Goal: Information Seeking & Learning: Learn about a topic

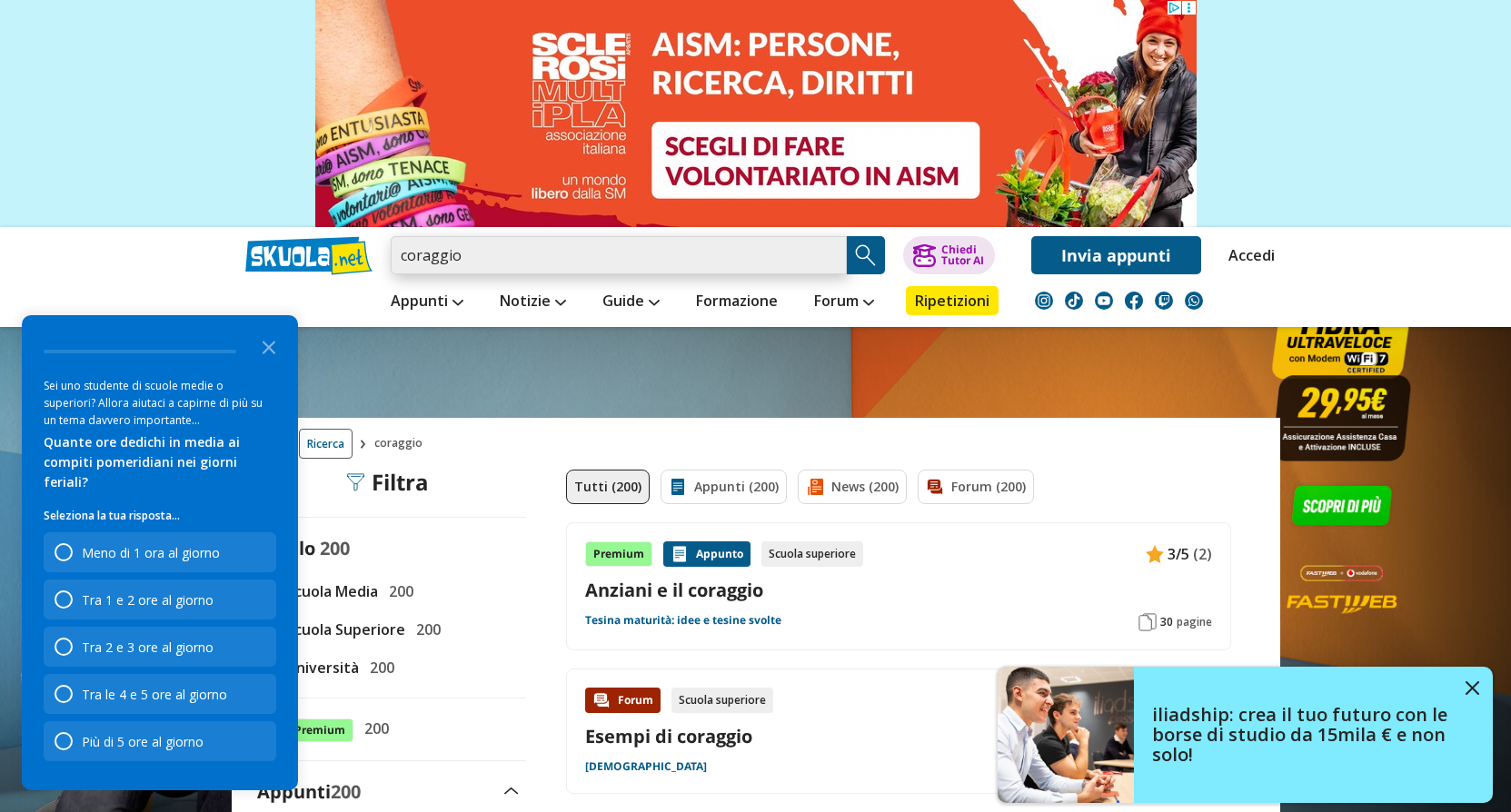
click at [464, 254] on input "coraggio" at bounding box center [618, 255] width 456 height 38
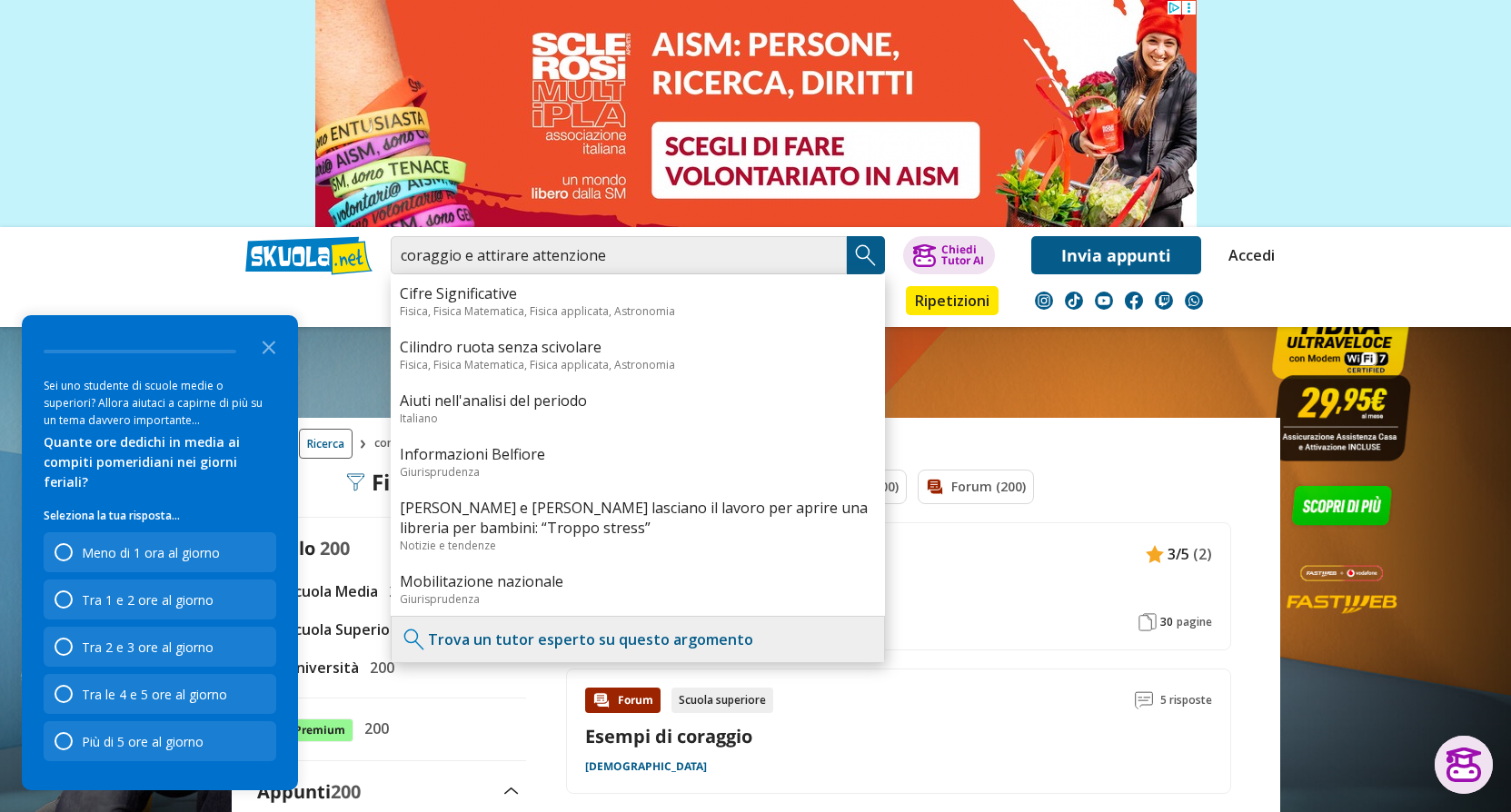
click at [864, 264] on img "Search Button" at bounding box center [866, 255] width 27 height 27
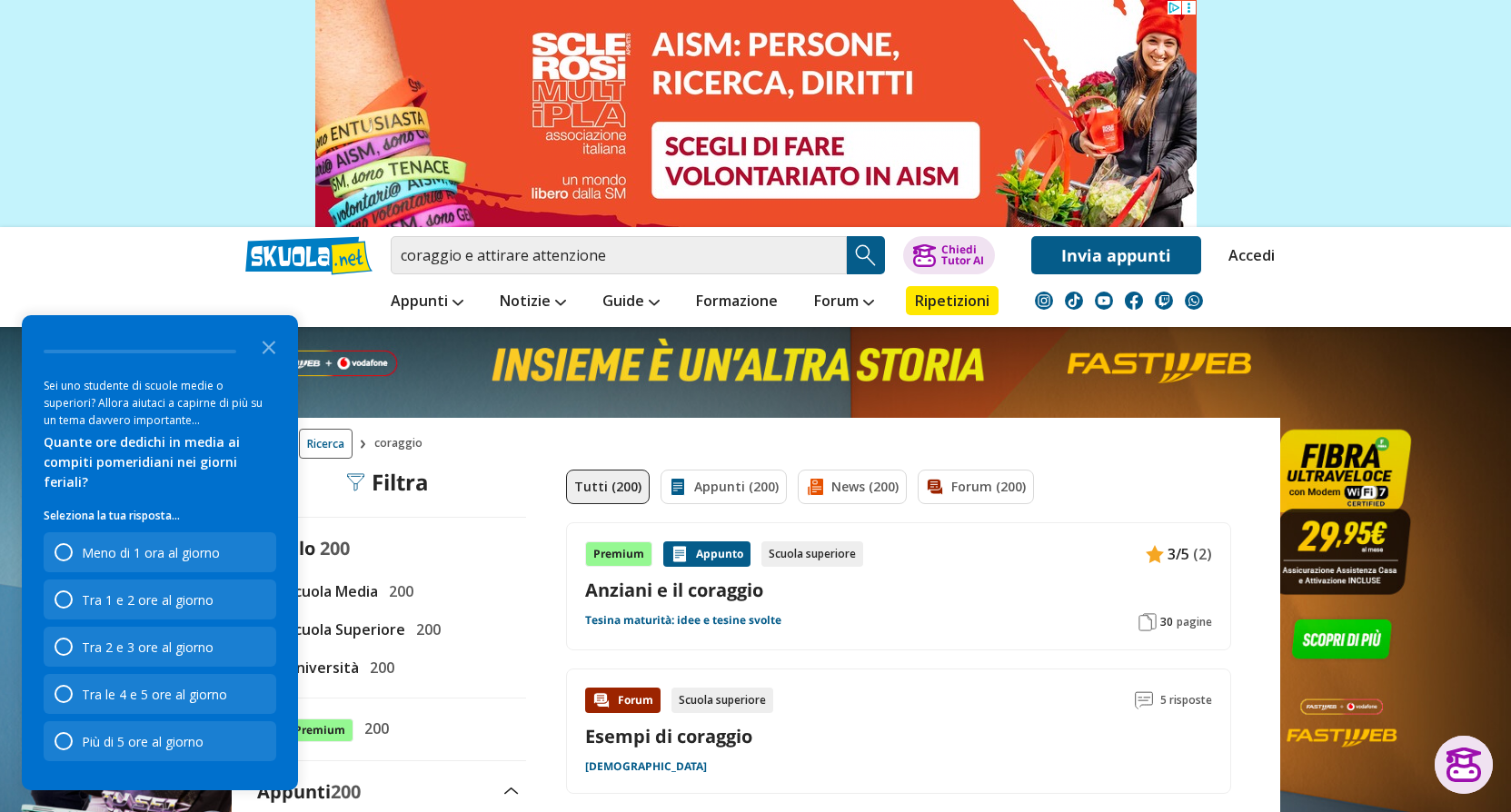
click at [869, 256] on img "Search Button" at bounding box center [866, 255] width 27 height 27
drag, startPoint x: 481, startPoint y: 252, endPoint x: 407, endPoint y: 263, distance: 74.8
click at [407, 263] on input "coraggio e attirare attenzione" at bounding box center [618, 255] width 456 height 38
click at [402, 258] on input "ttirare attenzione" at bounding box center [618, 255] width 456 height 38
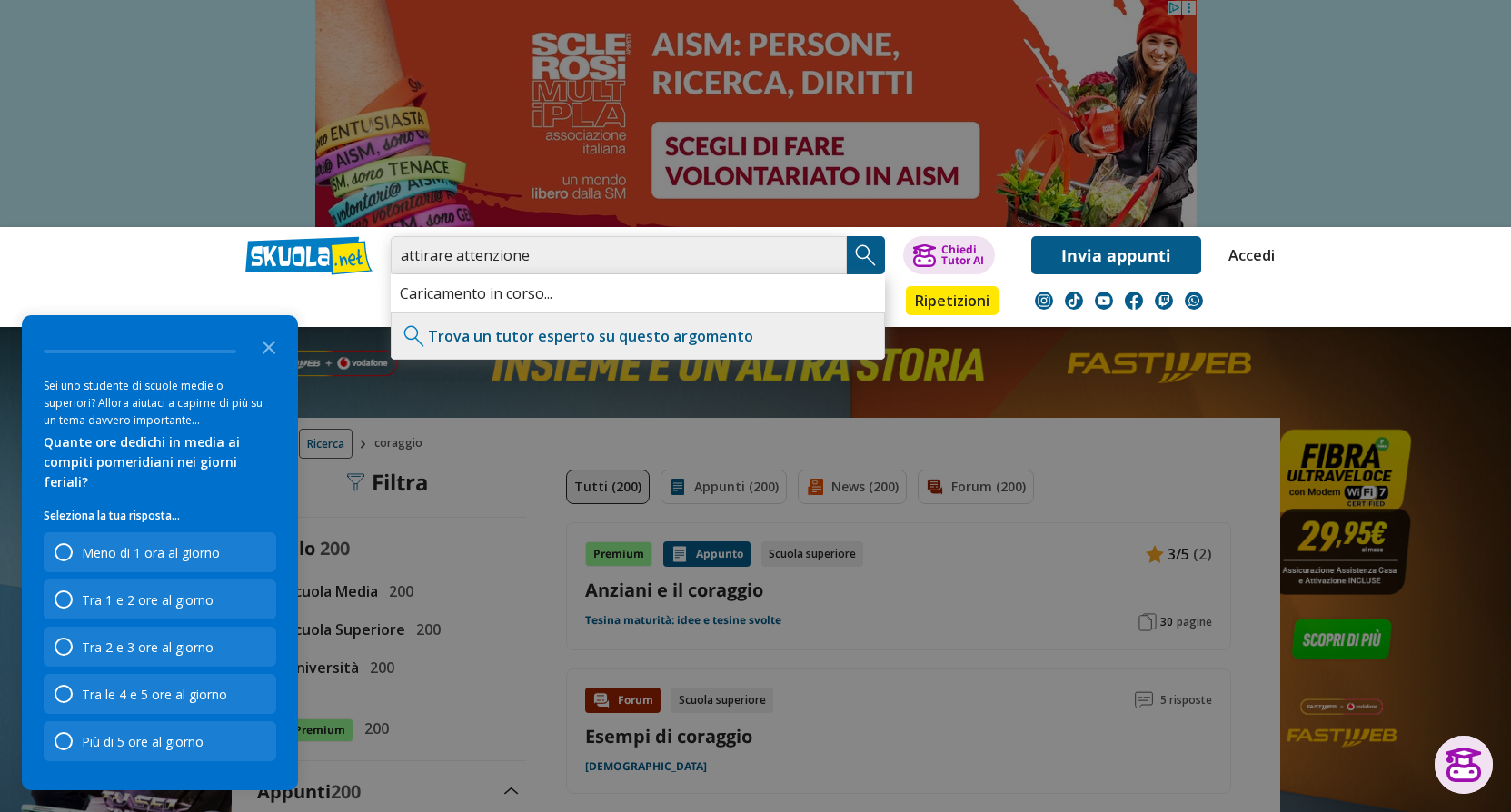
type input "attirare attenzione"
click at [862, 253] on img "Search Button" at bounding box center [866, 255] width 27 height 27
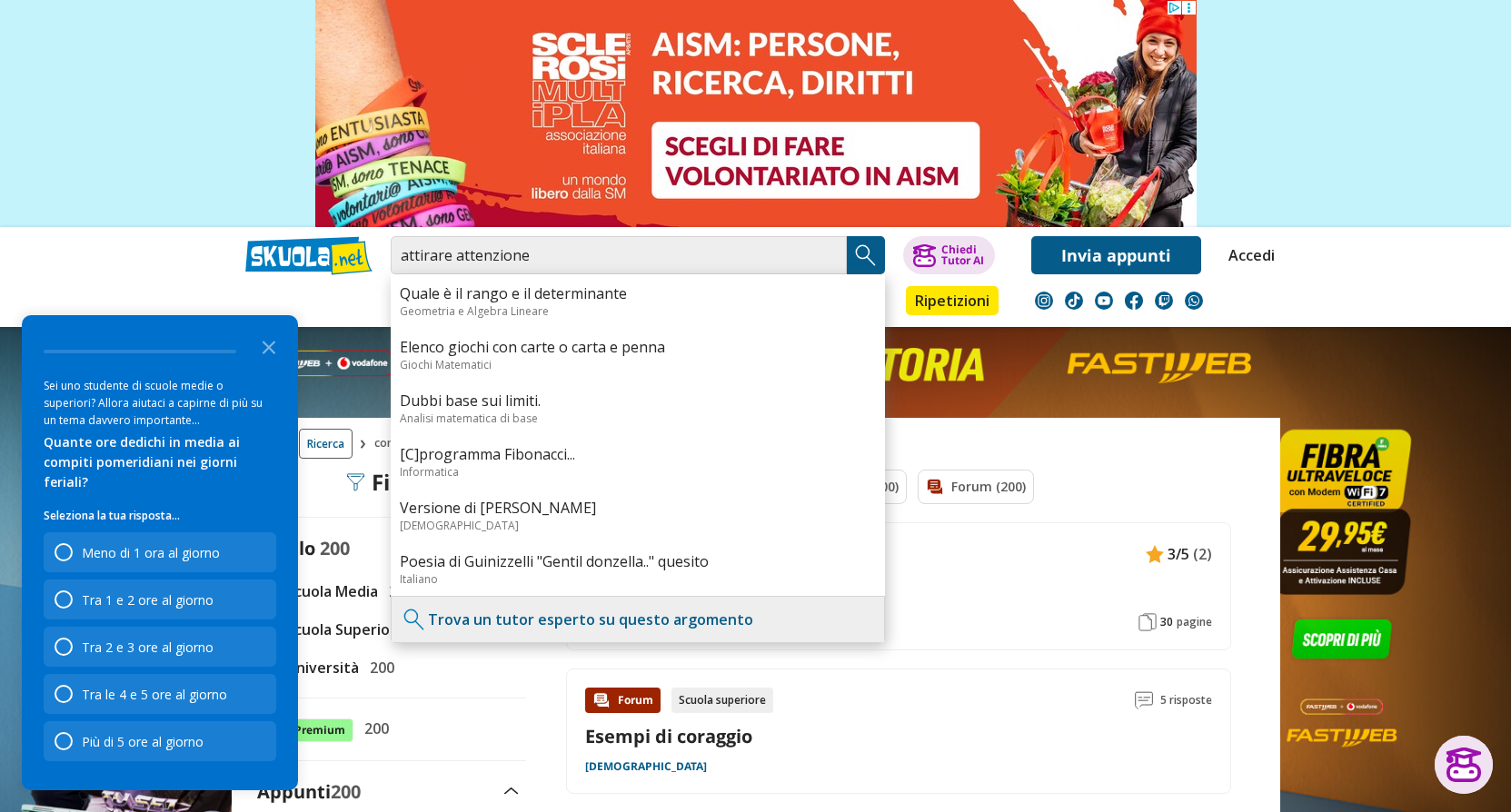
click at [1123, 312] on li "SEGUICI SU" at bounding box center [1107, 300] width 191 height 53
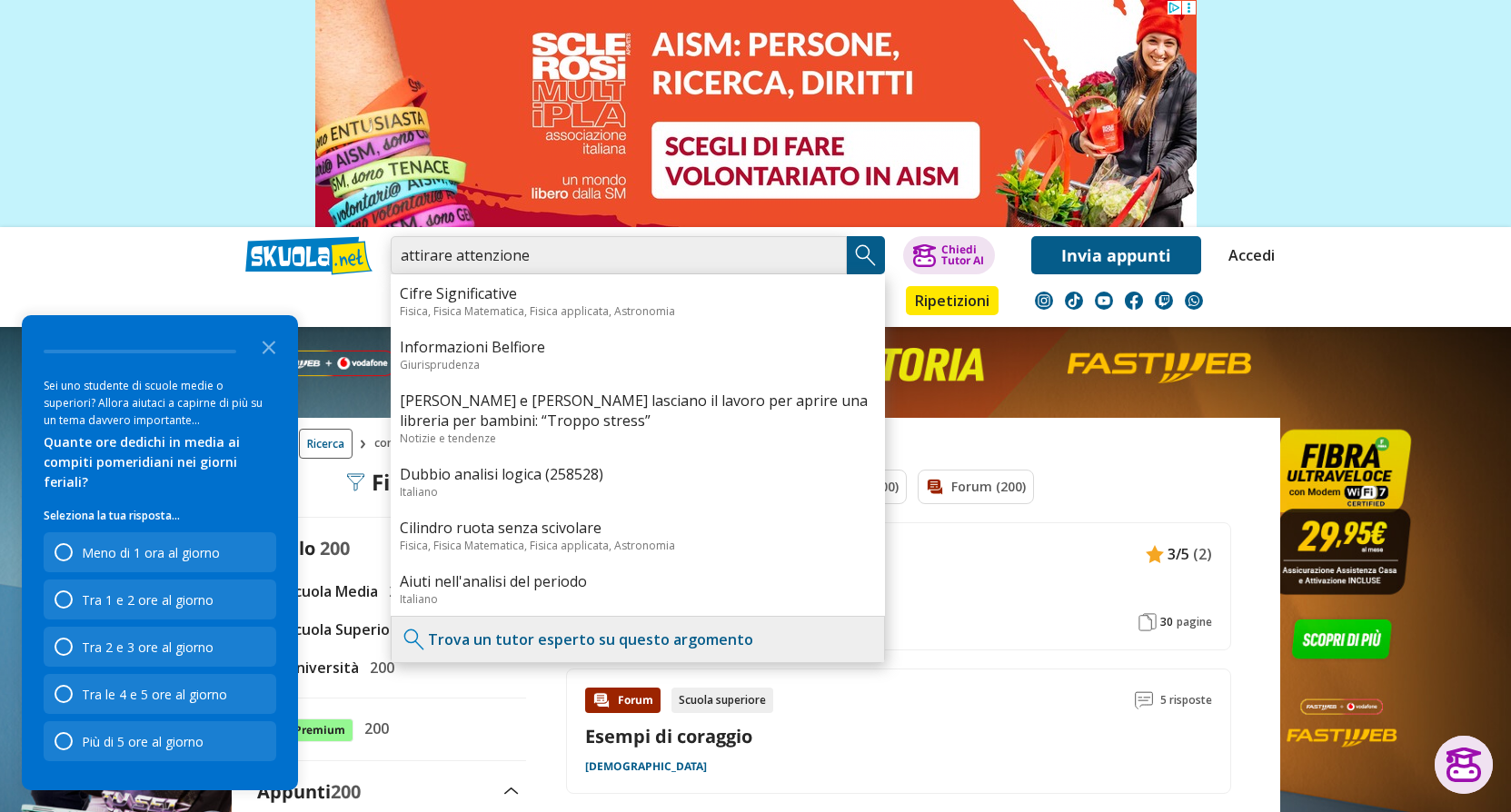
click at [454, 251] on input "attirare attenzione" at bounding box center [618, 255] width 456 height 38
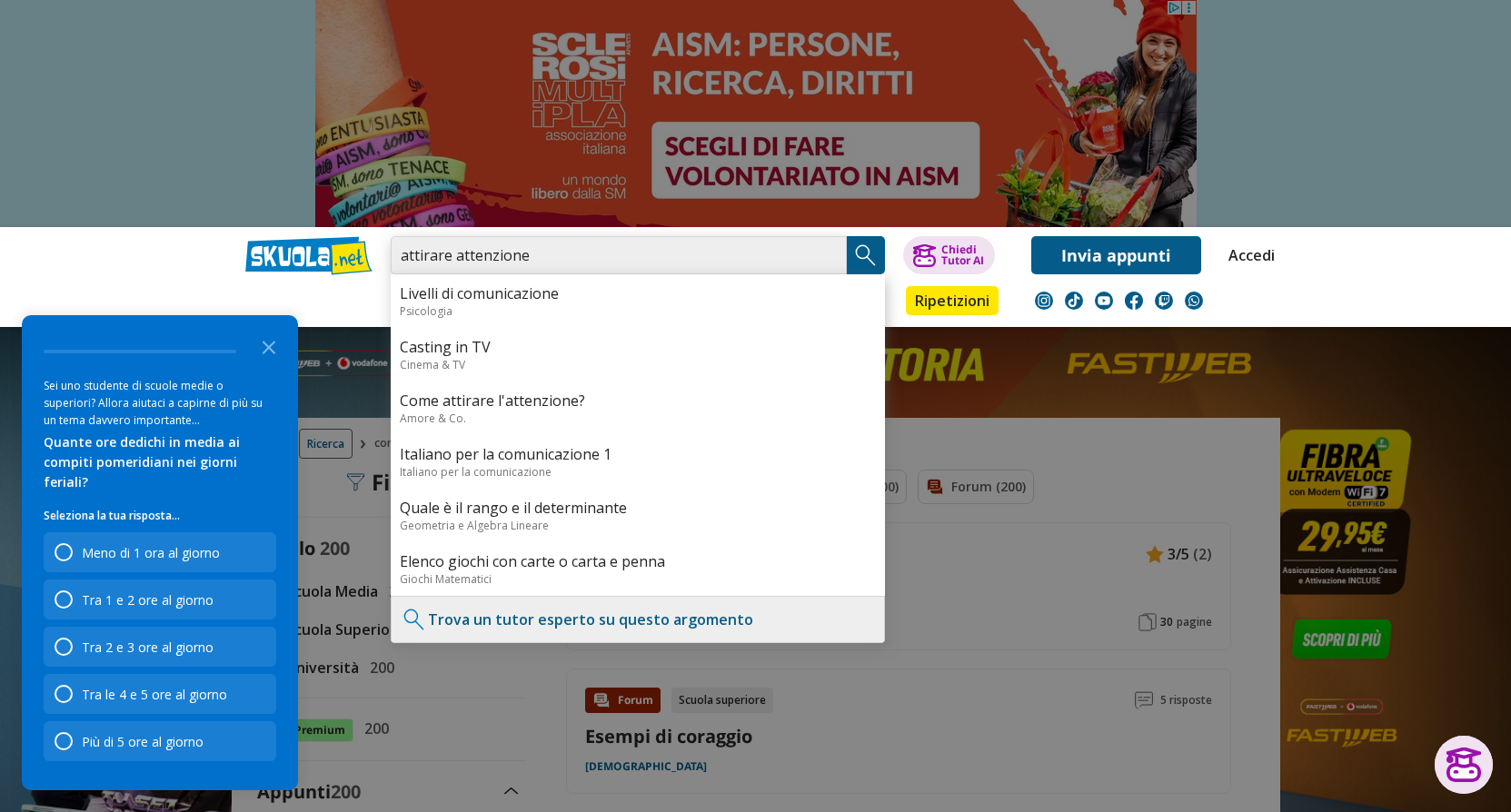
click at [531, 252] on input "attirare attenzione" at bounding box center [618, 255] width 456 height 38
click at [854, 251] on img "Search Button" at bounding box center [866, 255] width 27 height 27
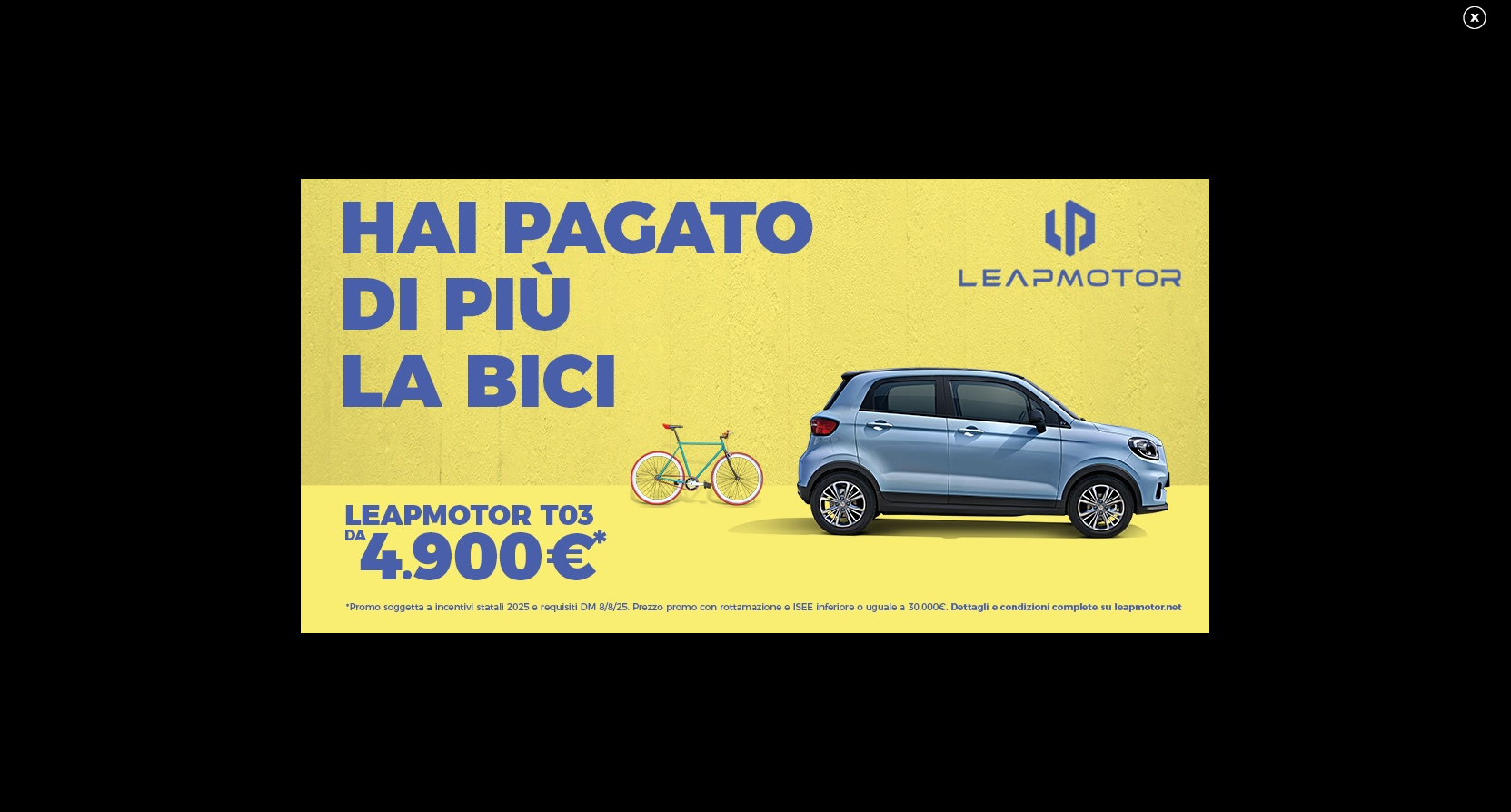
click at [1476, 17] on link at bounding box center [1483, 18] width 45 height 27
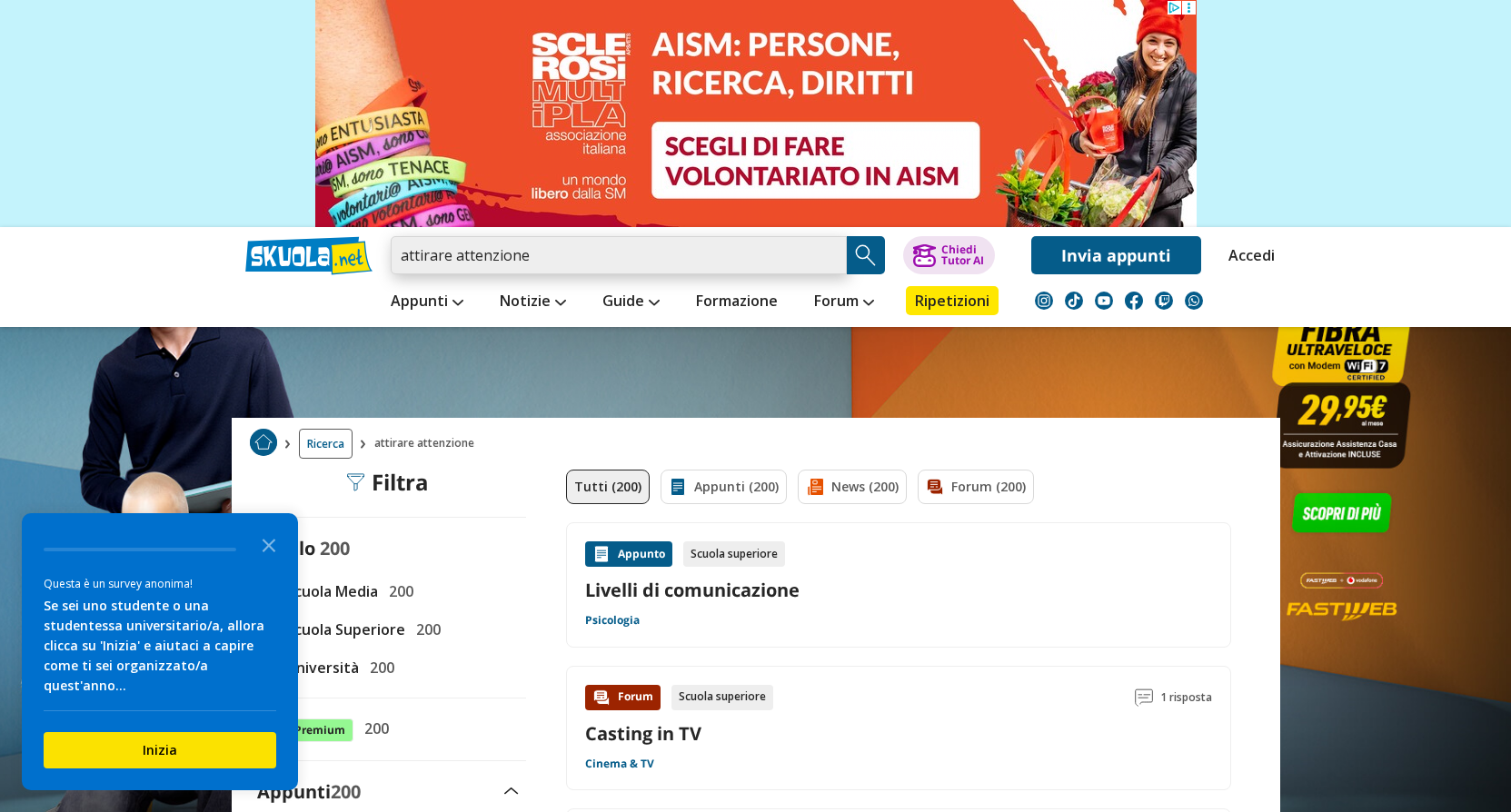
click at [557, 263] on input "attirare attenzione" at bounding box center [618, 255] width 456 height 38
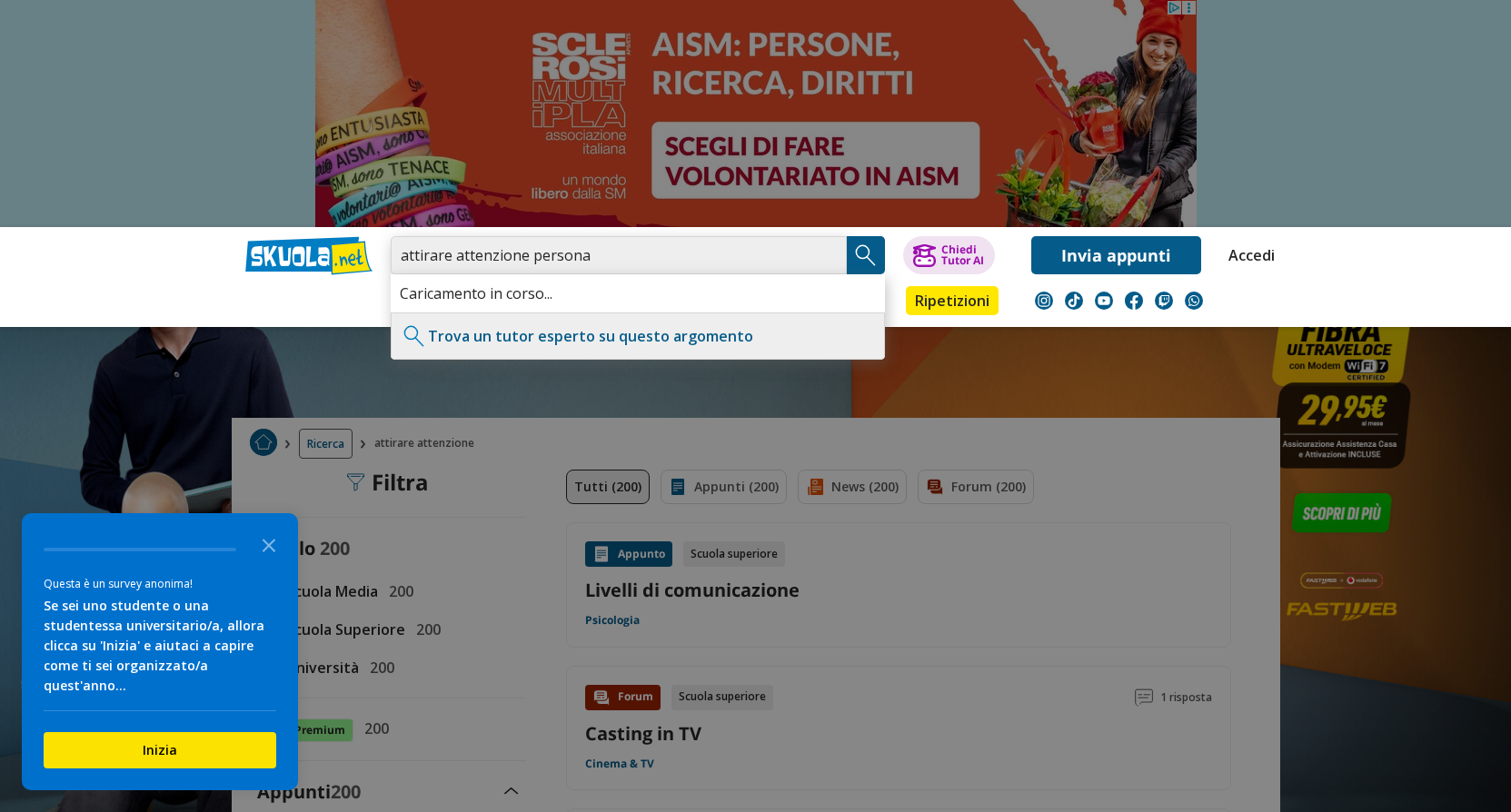
type input "attirare attenzione persona"
click at [857, 249] on img "Search Button" at bounding box center [866, 255] width 27 height 27
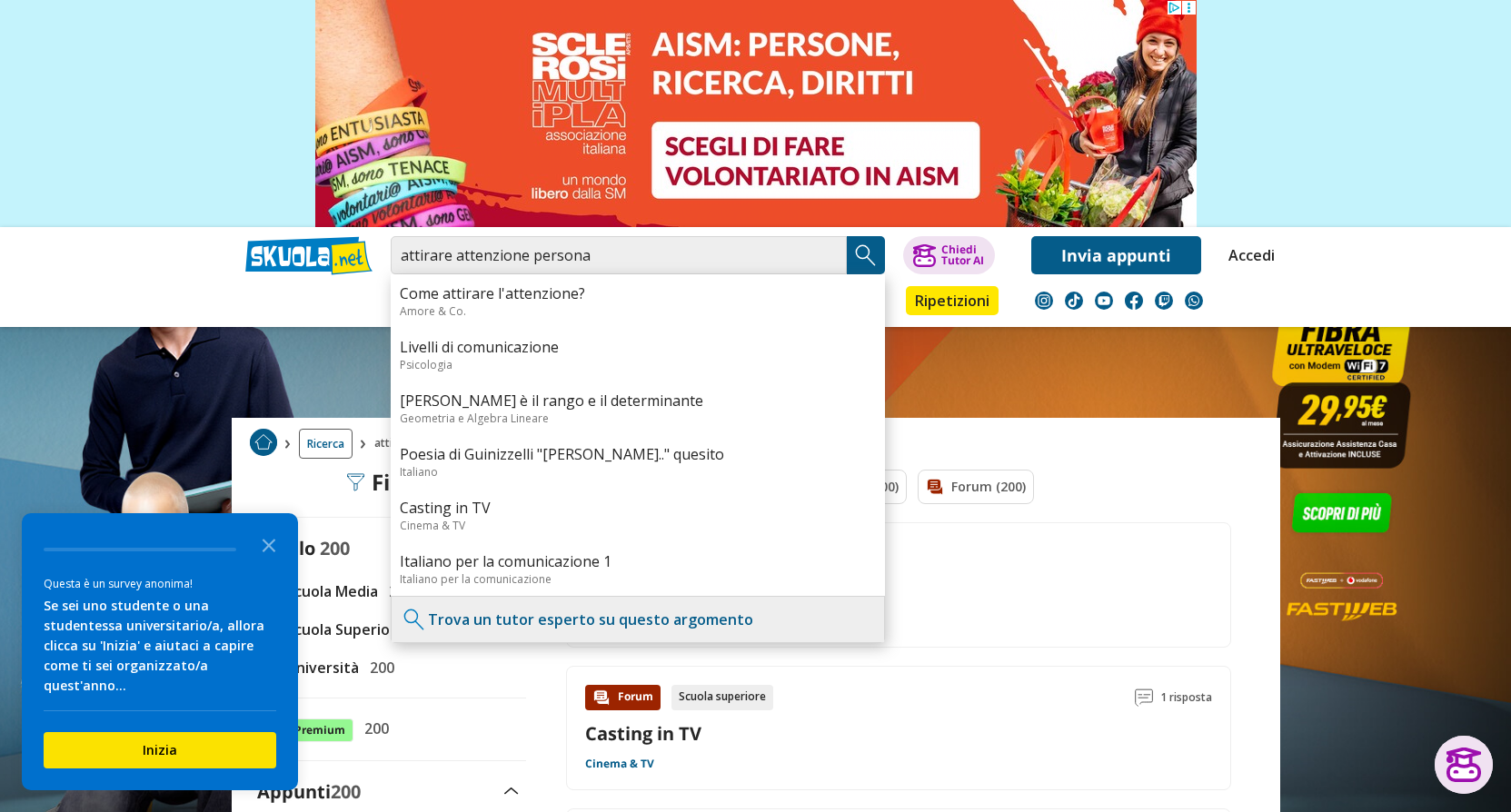
click at [857, 249] on img "Search Button" at bounding box center [866, 255] width 27 height 27
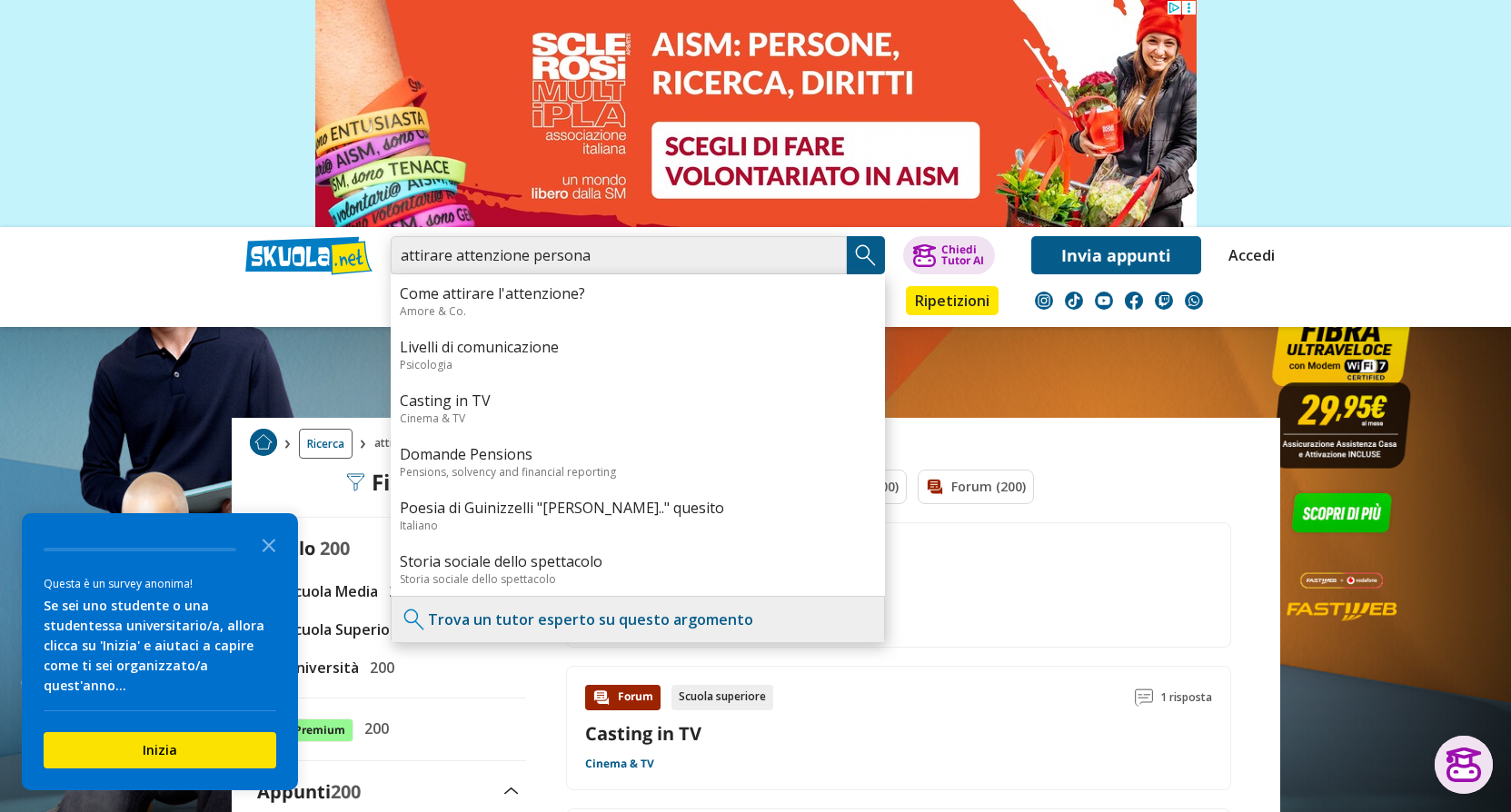
click at [637, 247] on input "attirare attenzione persona" at bounding box center [618, 255] width 456 height 38
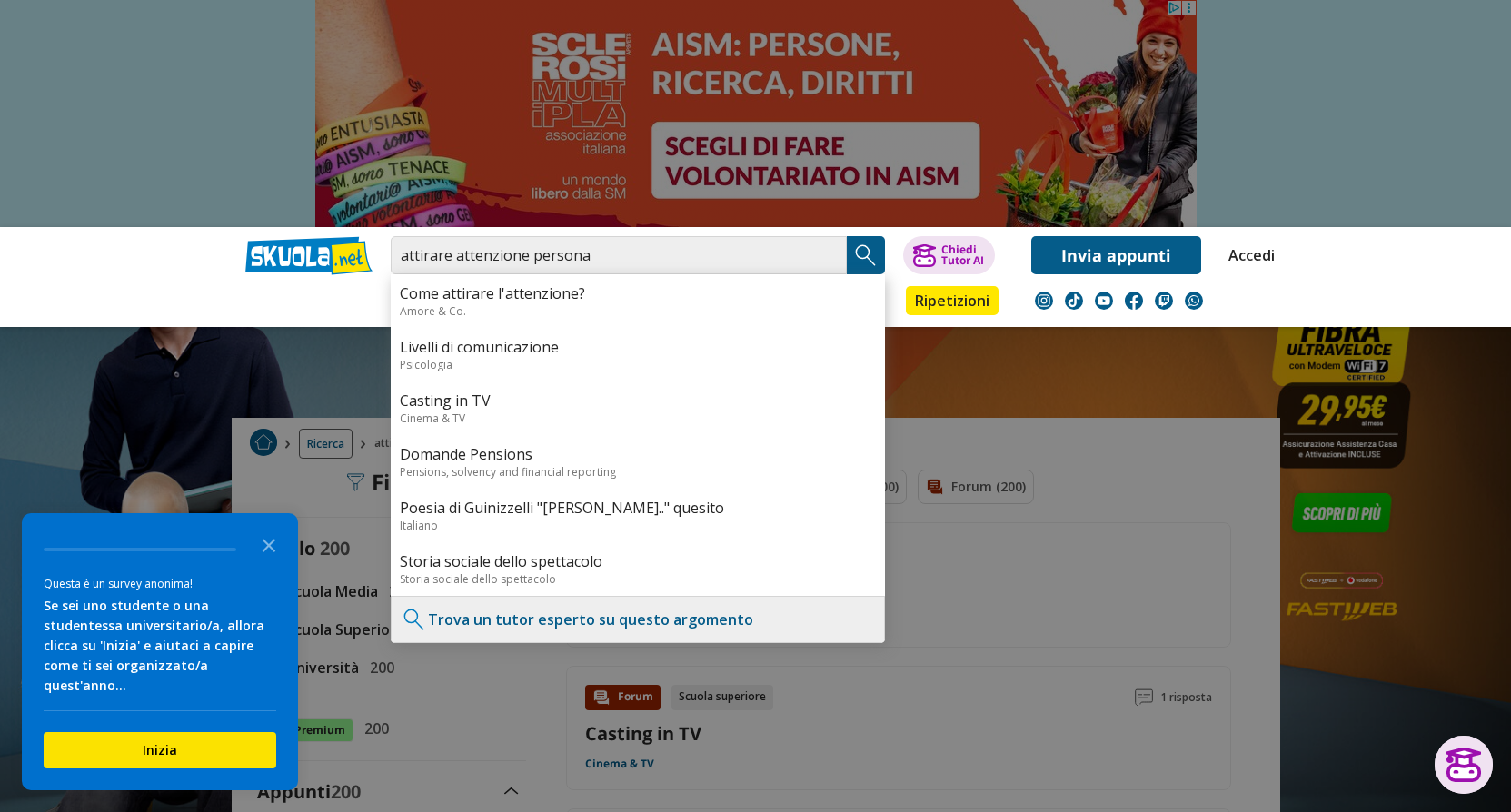
click at [861, 245] on img "Search Button" at bounding box center [866, 255] width 27 height 27
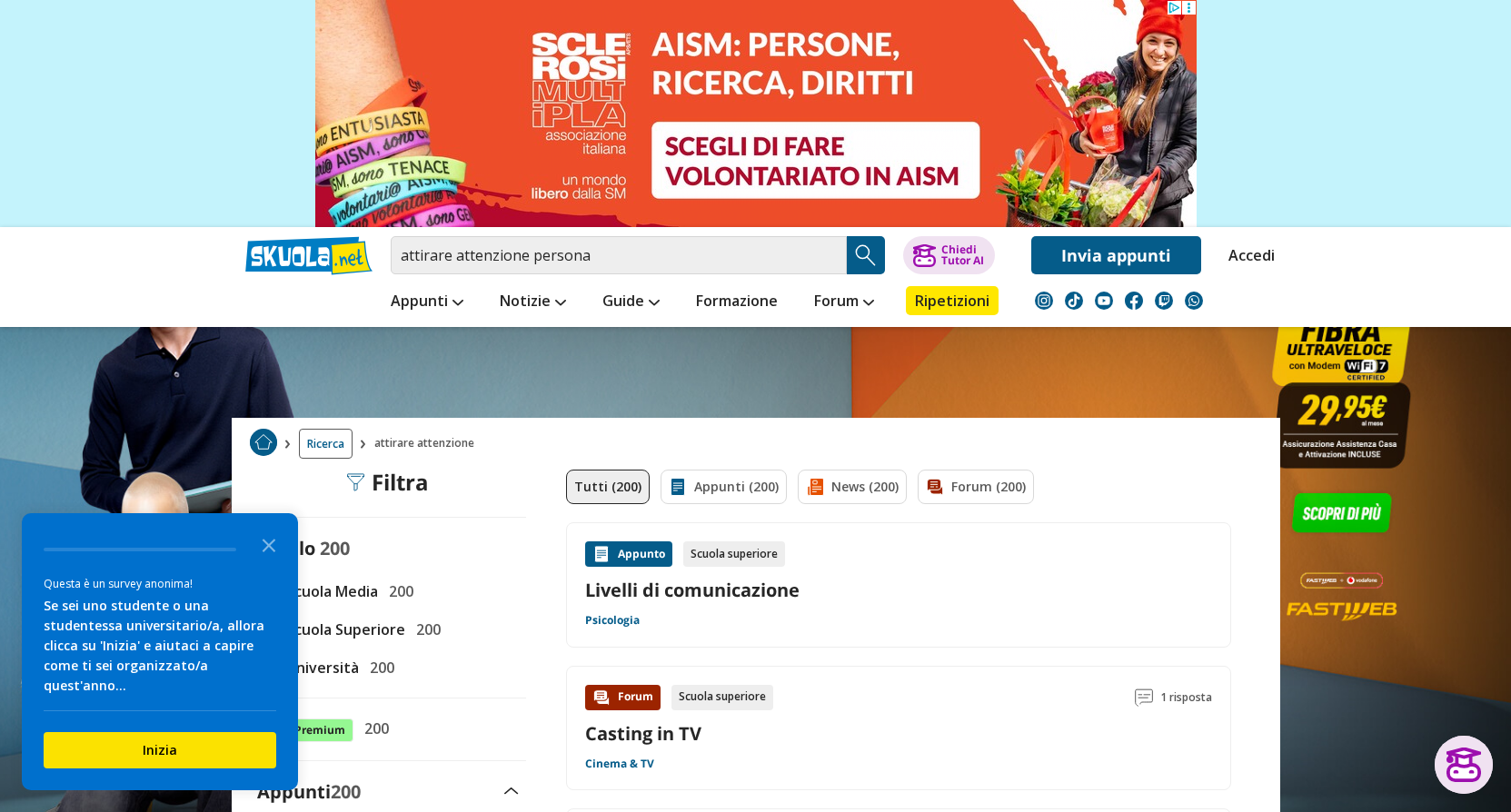
click at [861, 245] on img "Search Button" at bounding box center [866, 255] width 27 height 27
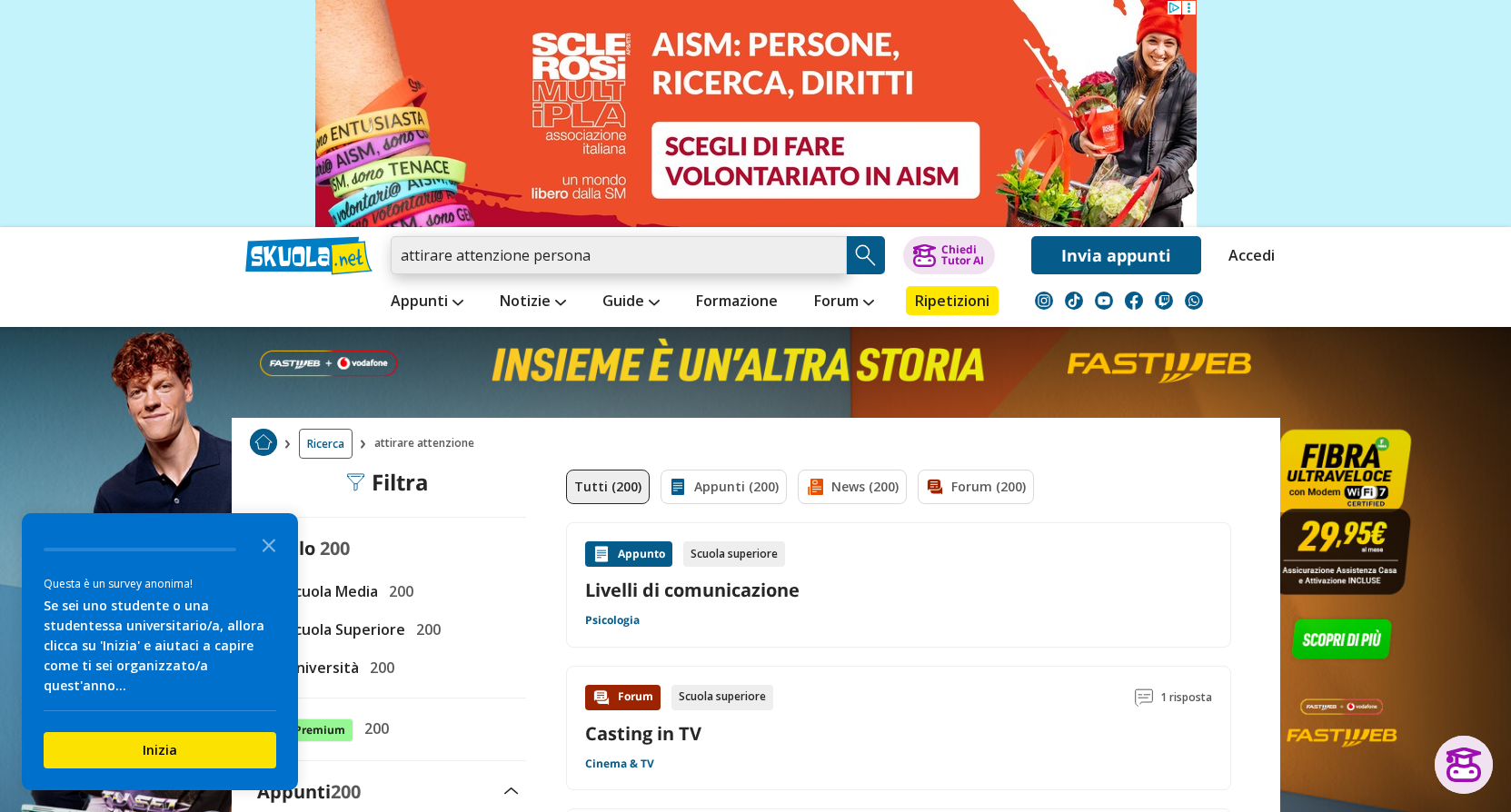
click at [672, 263] on input "attirare attenzione persona" at bounding box center [618, 255] width 456 height 38
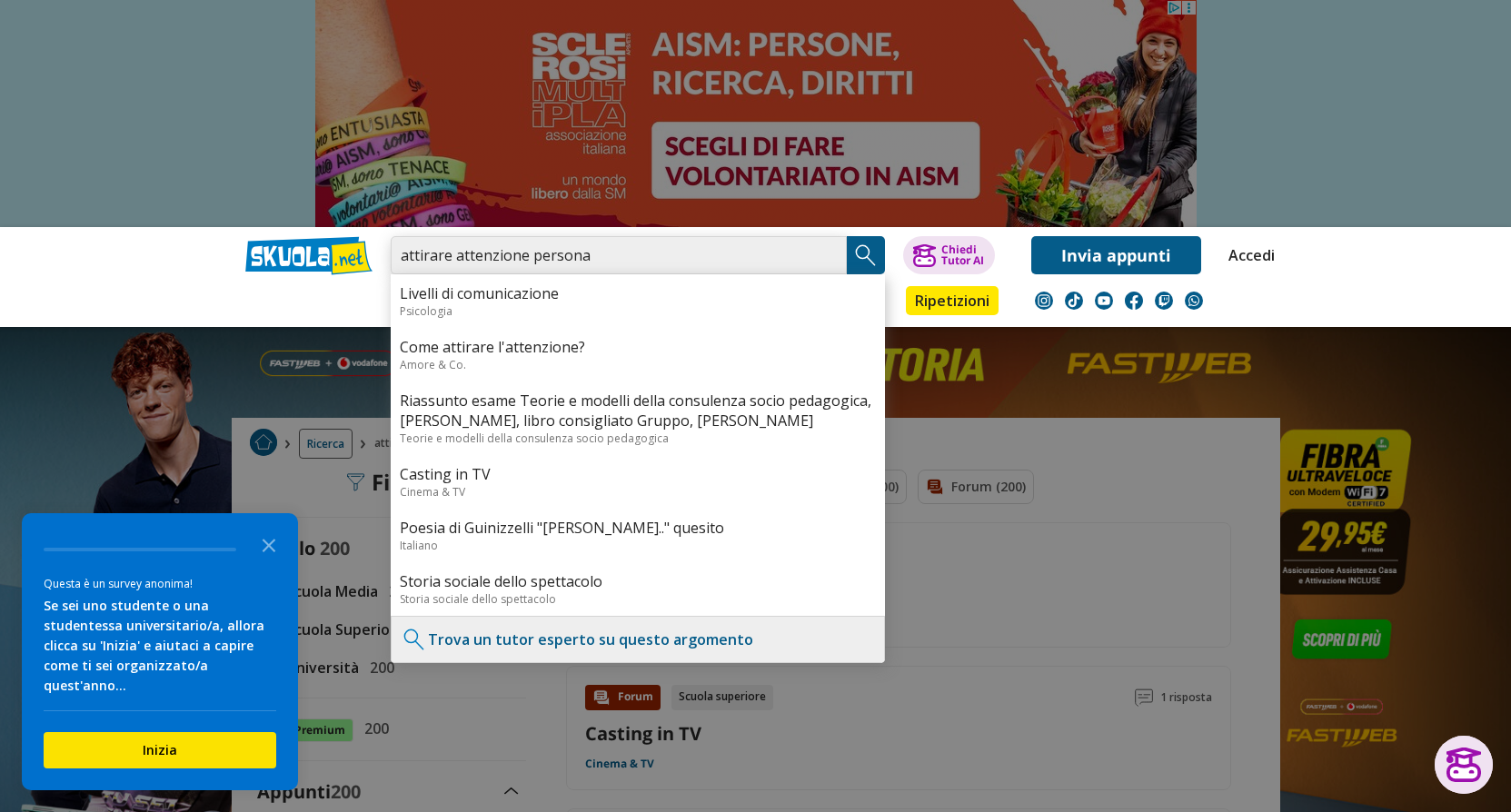
click at [593, 256] on input "attirare attenzione persona" at bounding box center [618, 255] width 456 height 38
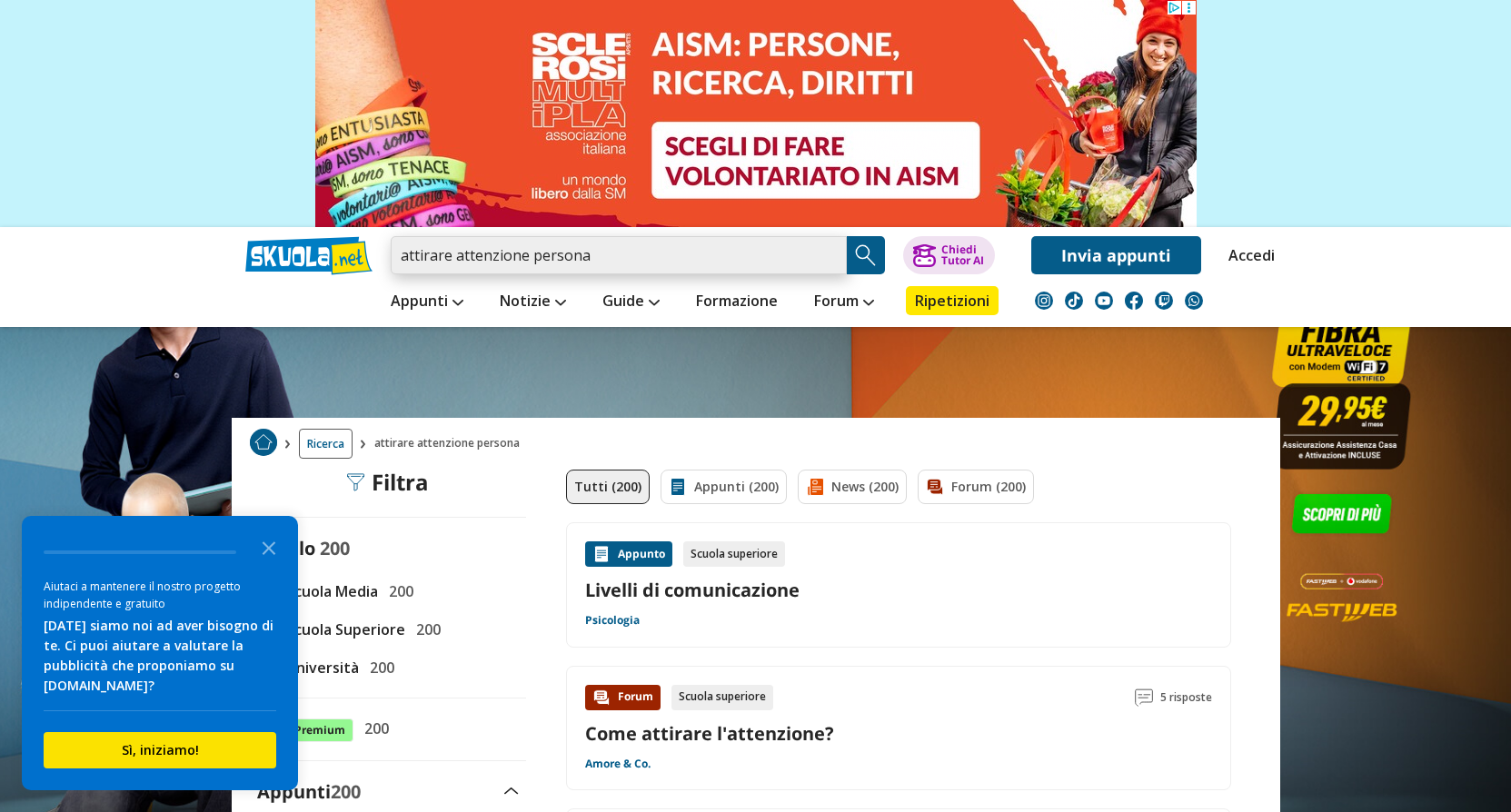
click at [417, 252] on input "attirare attenzione persona" at bounding box center [618, 255] width 456 height 38
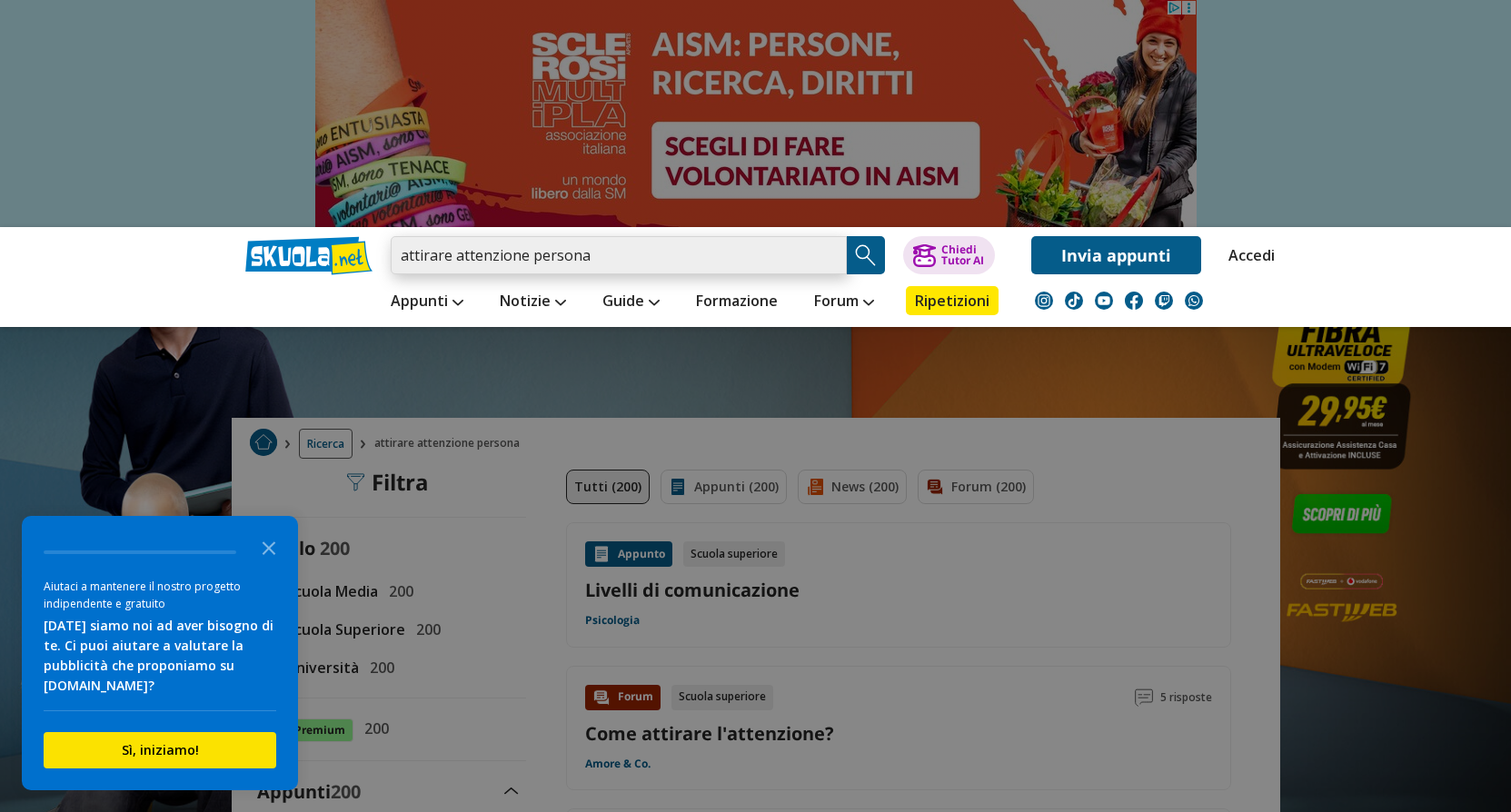
drag, startPoint x: 421, startPoint y: 257, endPoint x: 531, endPoint y: 259, distance: 110.0
click at [531, 259] on input "attirare attenzione persona" at bounding box center [618, 255] width 456 height 38
click at [398, 257] on input "attirare attenzione persona" at bounding box center [618, 255] width 456 height 38
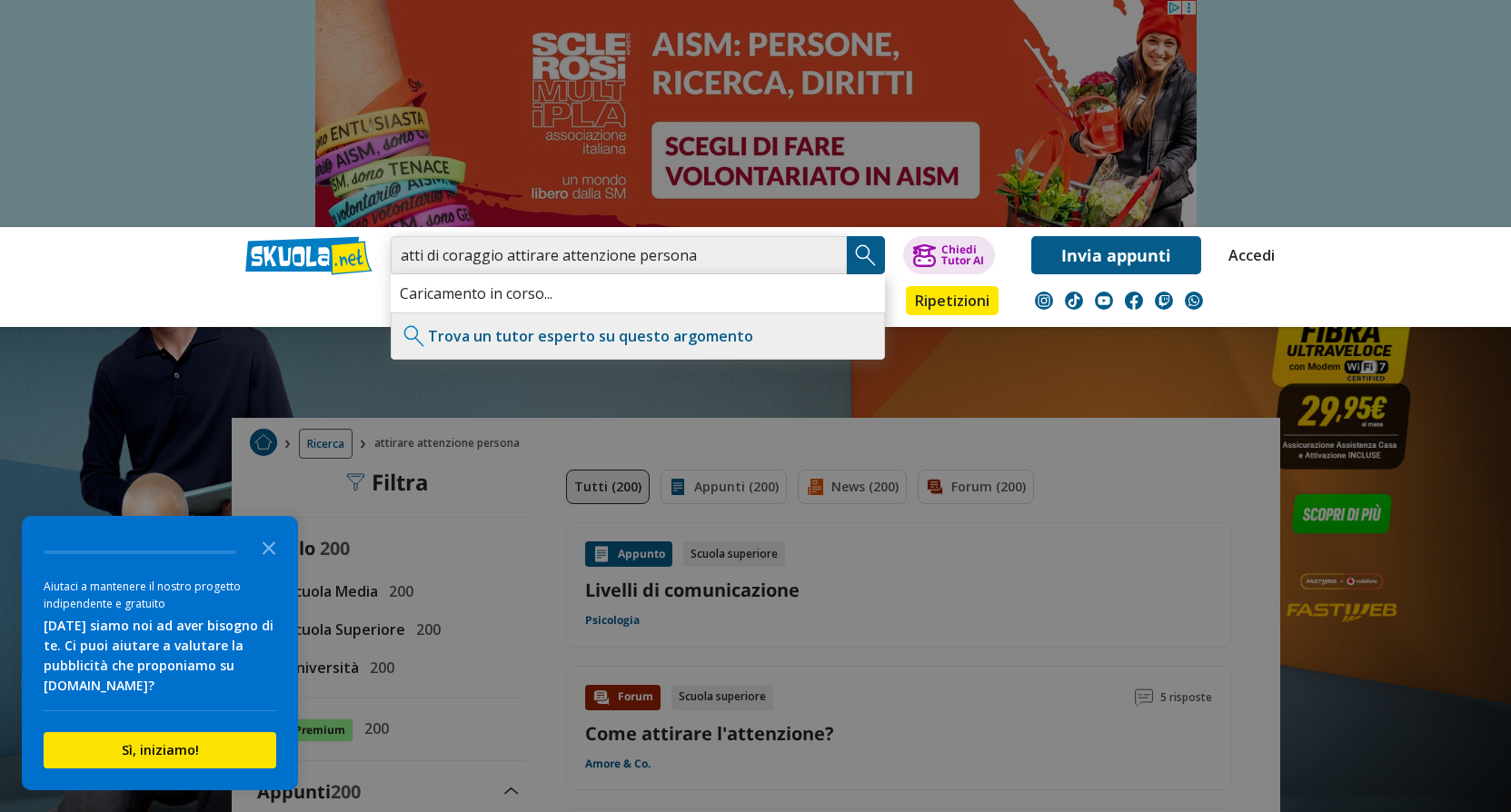
type input "atti di coraggio attirare attenzione persona"
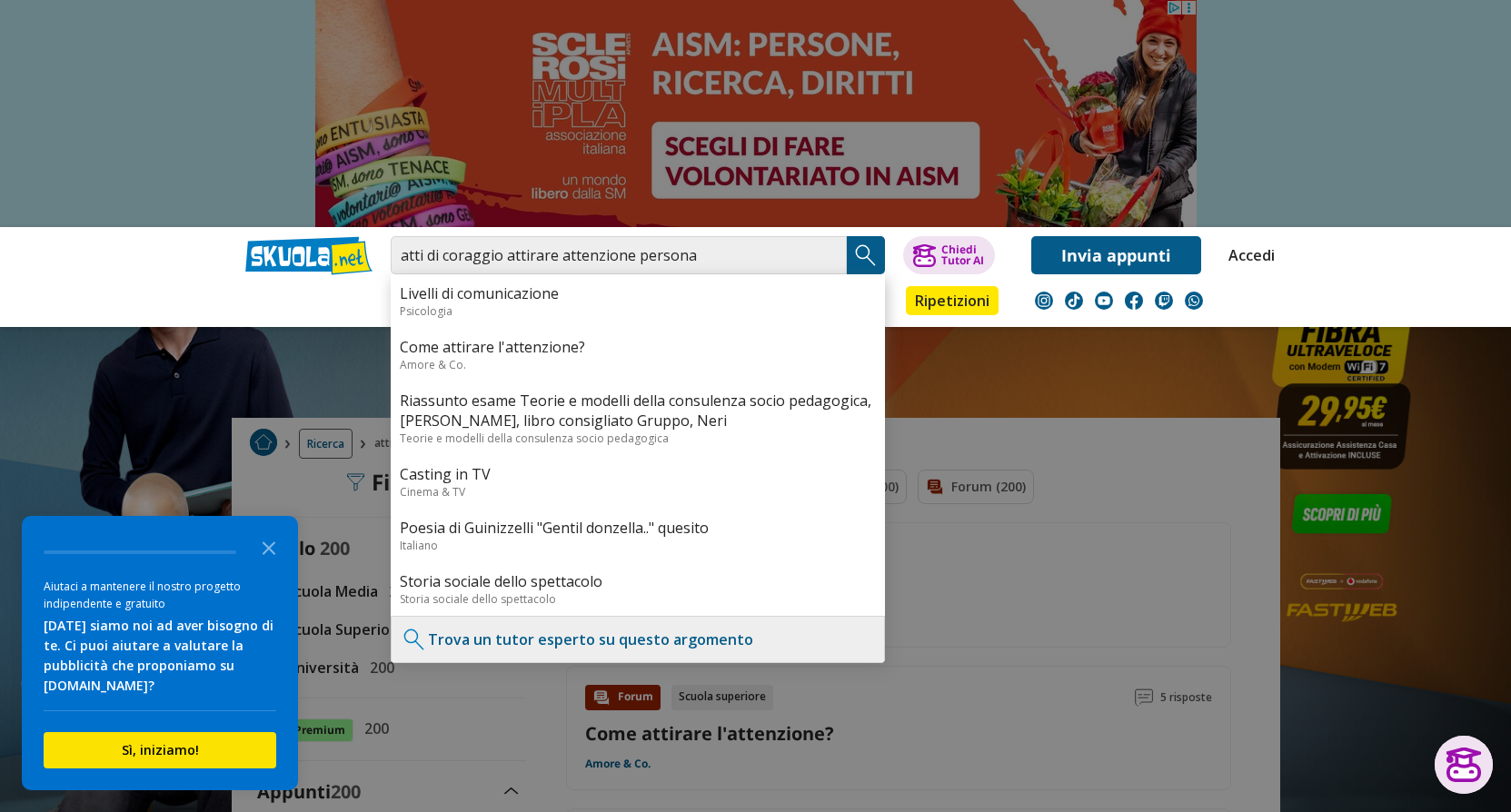
click at [869, 252] on img "Search Button" at bounding box center [866, 255] width 27 height 27
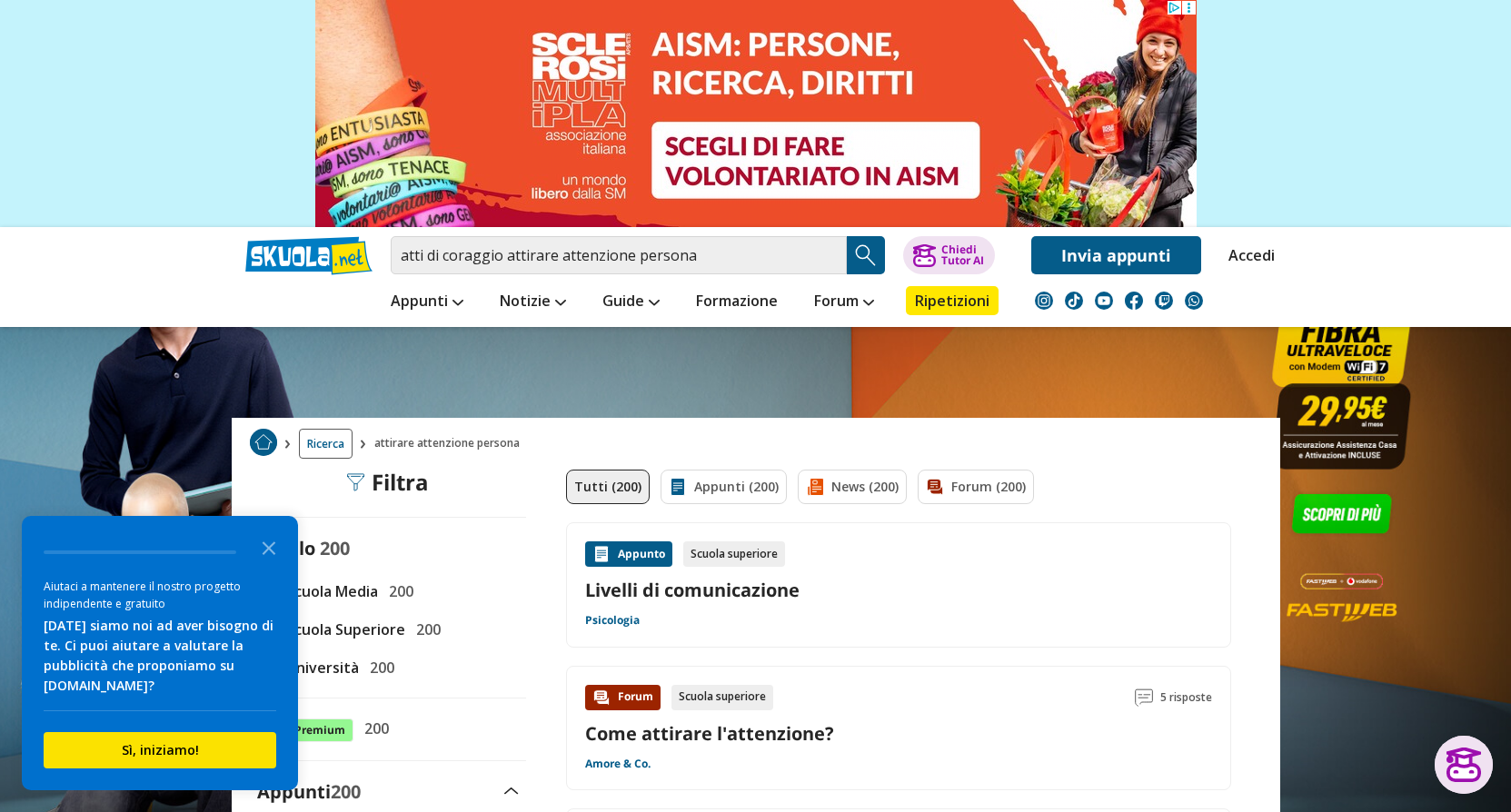
click at [869, 252] on img "Search Button" at bounding box center [866, 255] width 27 height 27
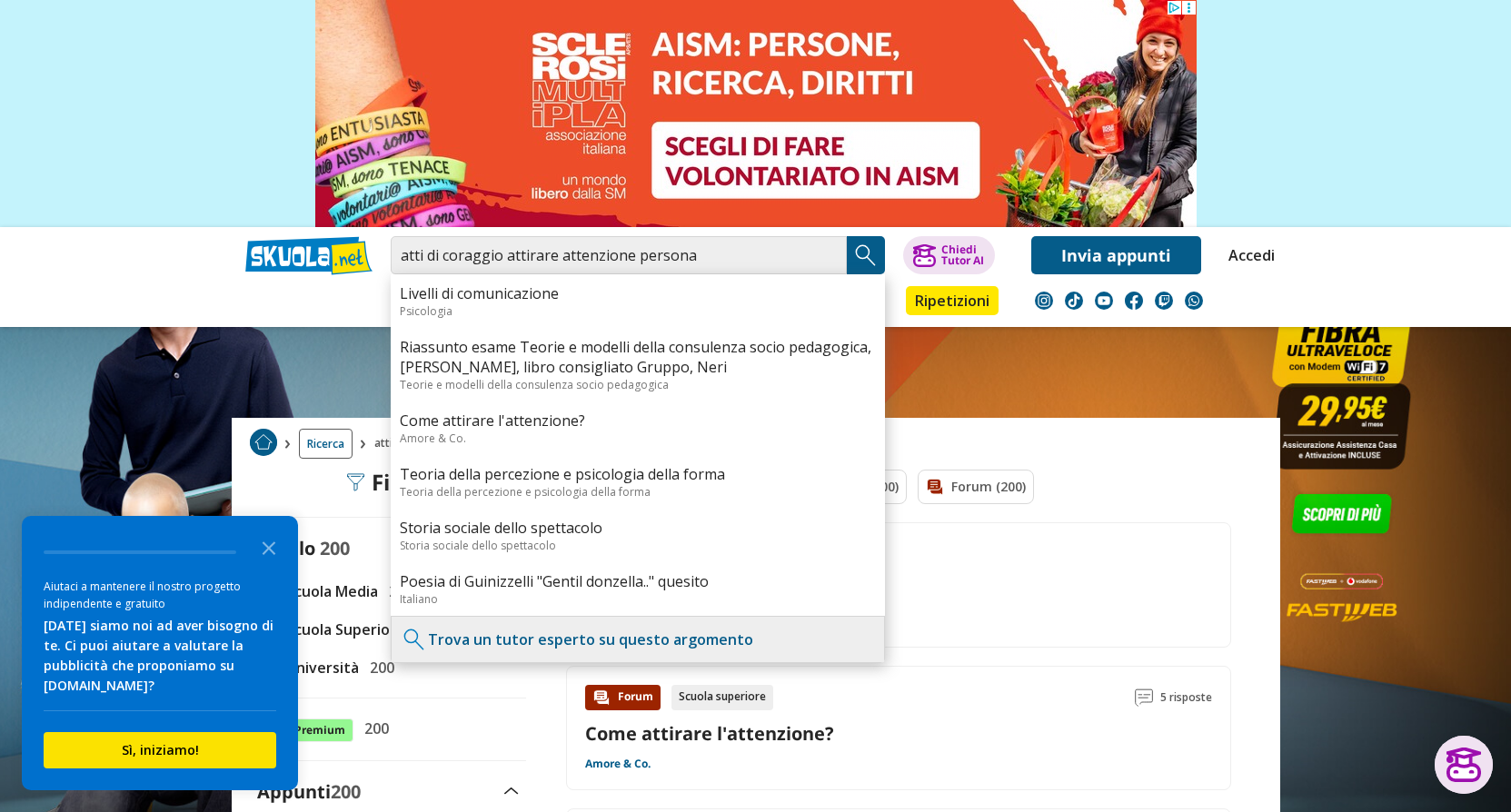
click at [1155, 147] on img at bounding box center [755, 113] width 881 height 227
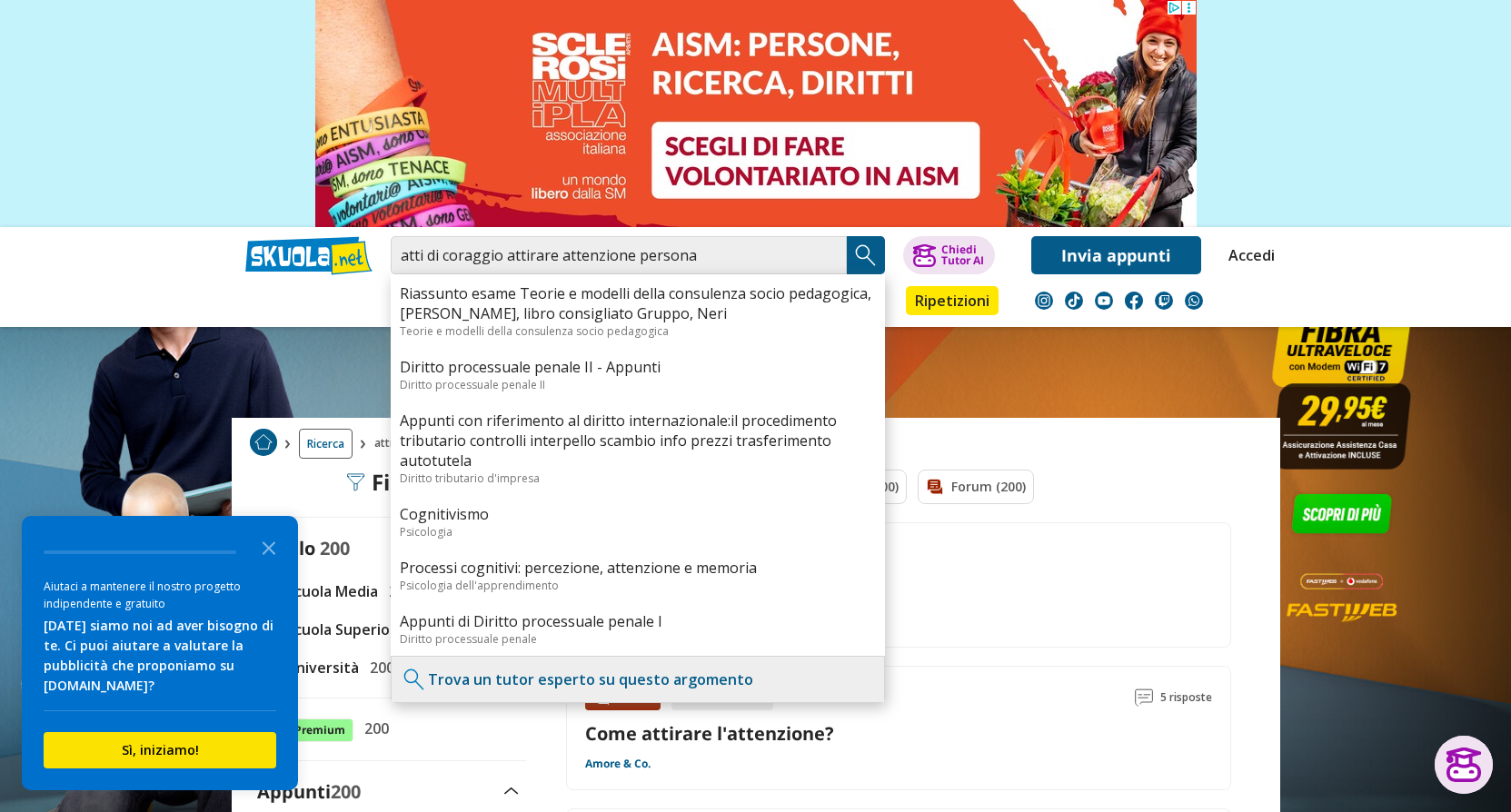
click at [718, 251] on input "atti di coraggio attirare attenzione persona" at bounding box center [618, 255] width 456 height 38
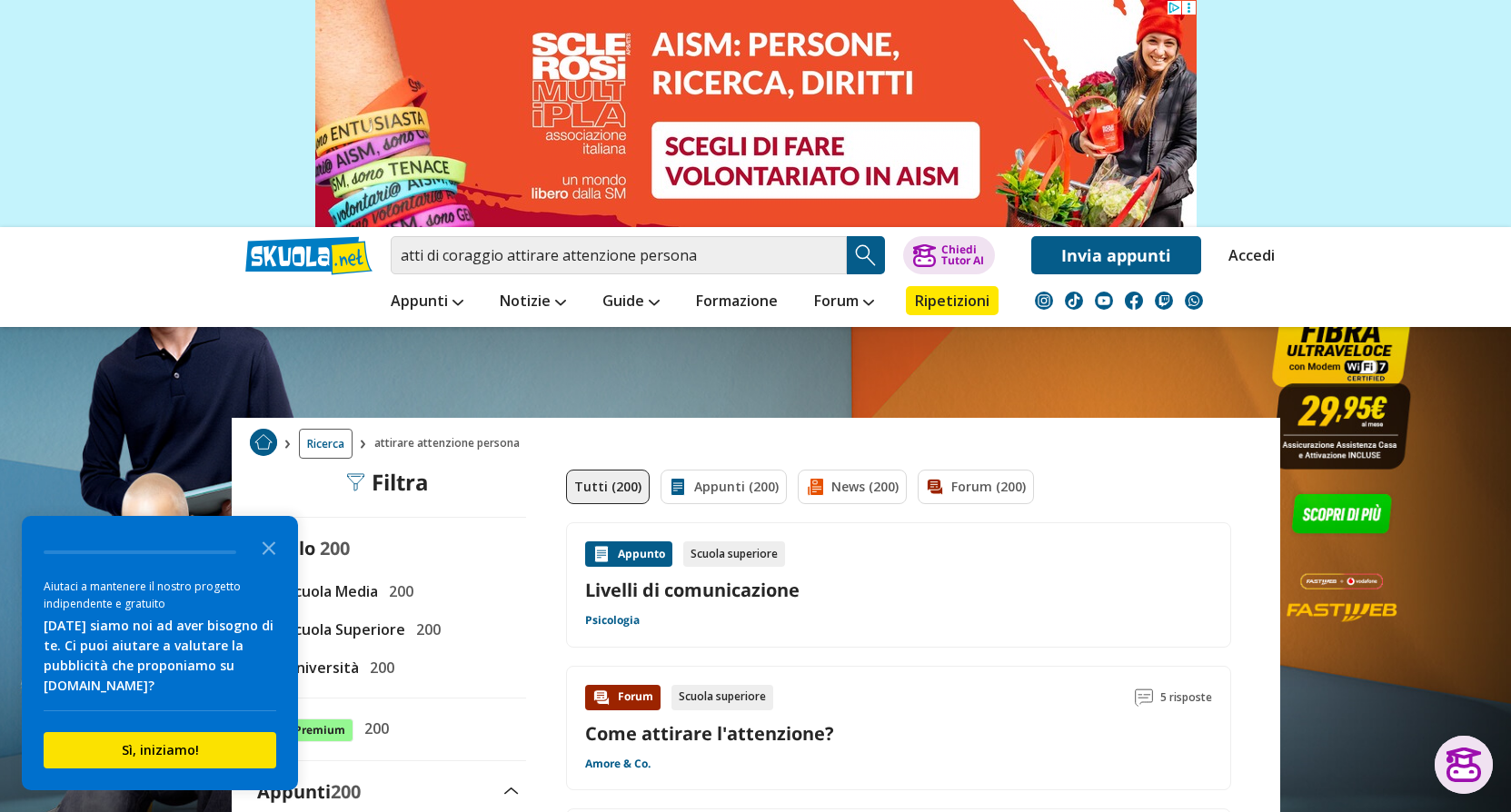
click at [860, 245] on img "Search Button" at bounding box center [866, 255] width 27 height 27
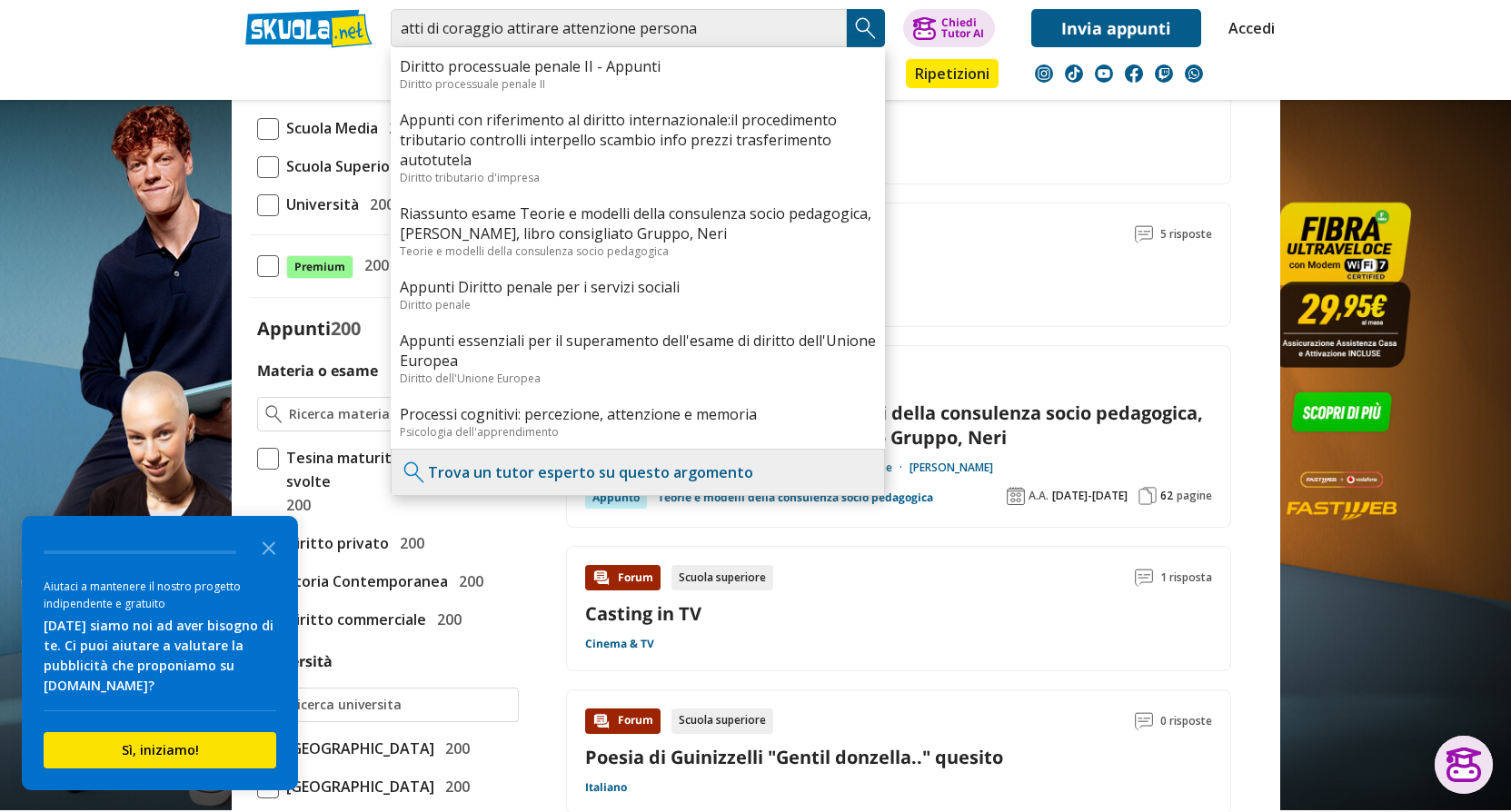
scroll to position [454, 0]
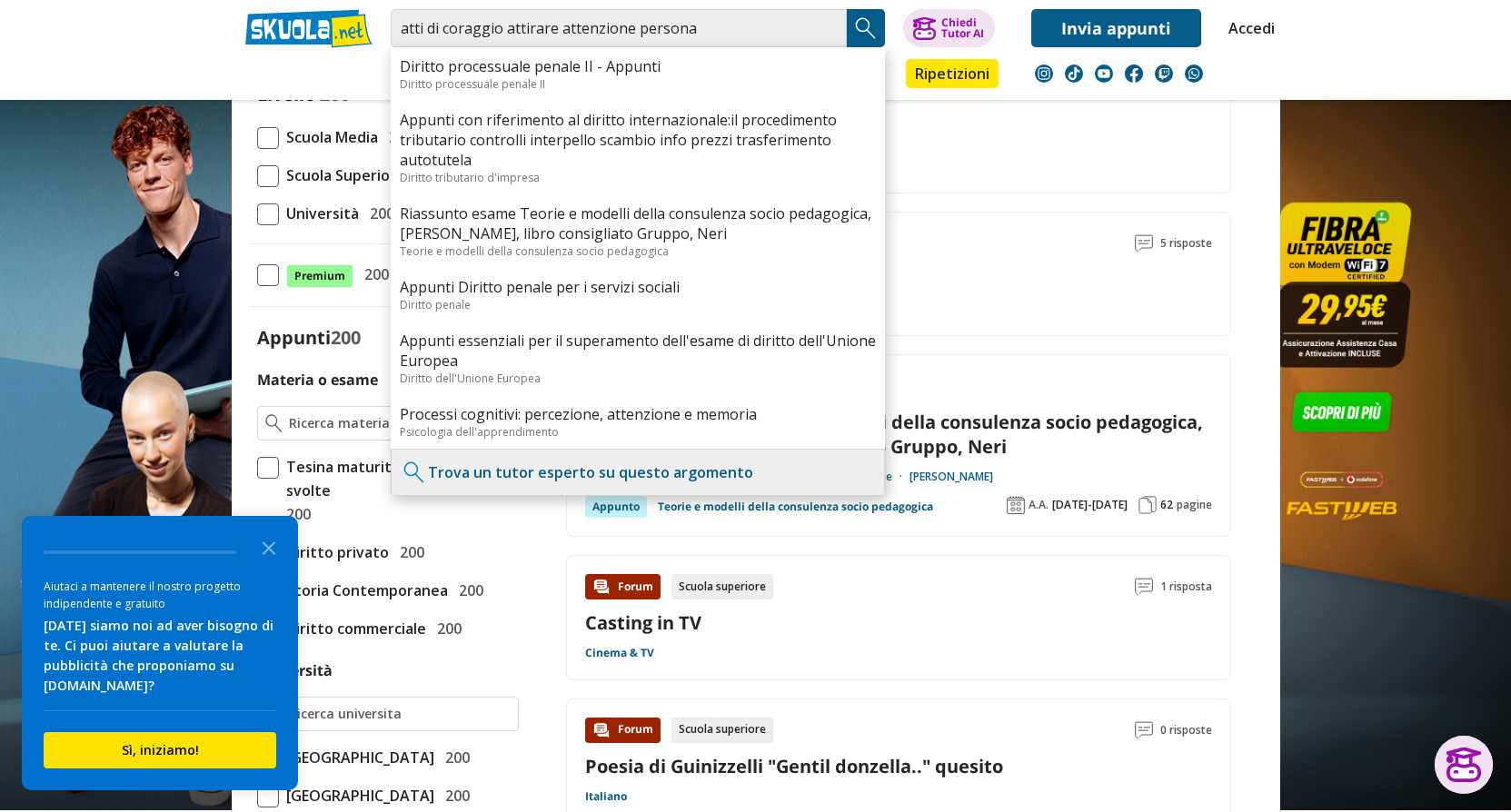
click at [862, 23] on img "Search Button" at bounding box center [866, 28] width 27 height 27
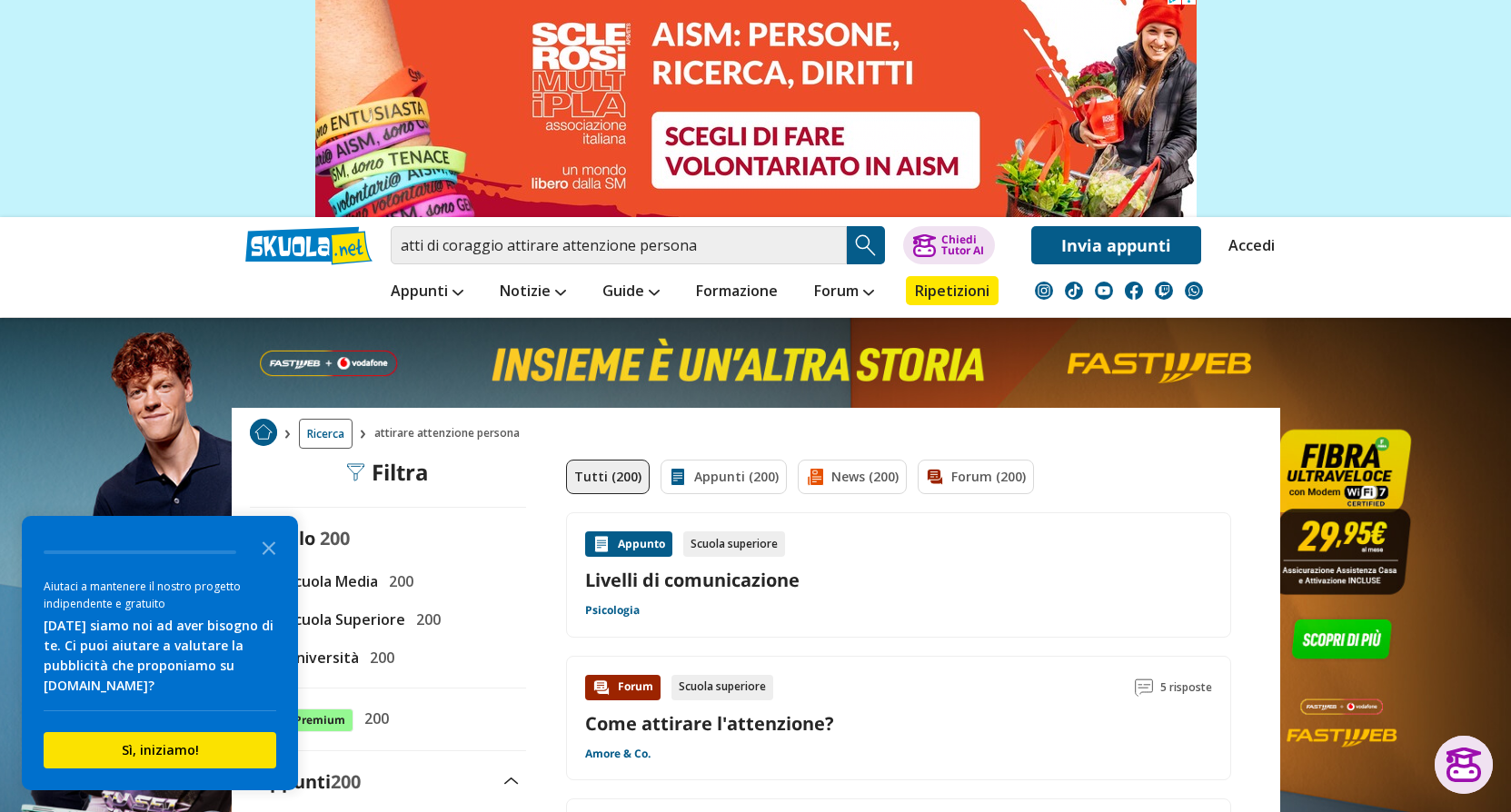
scroll to position [0, 0]
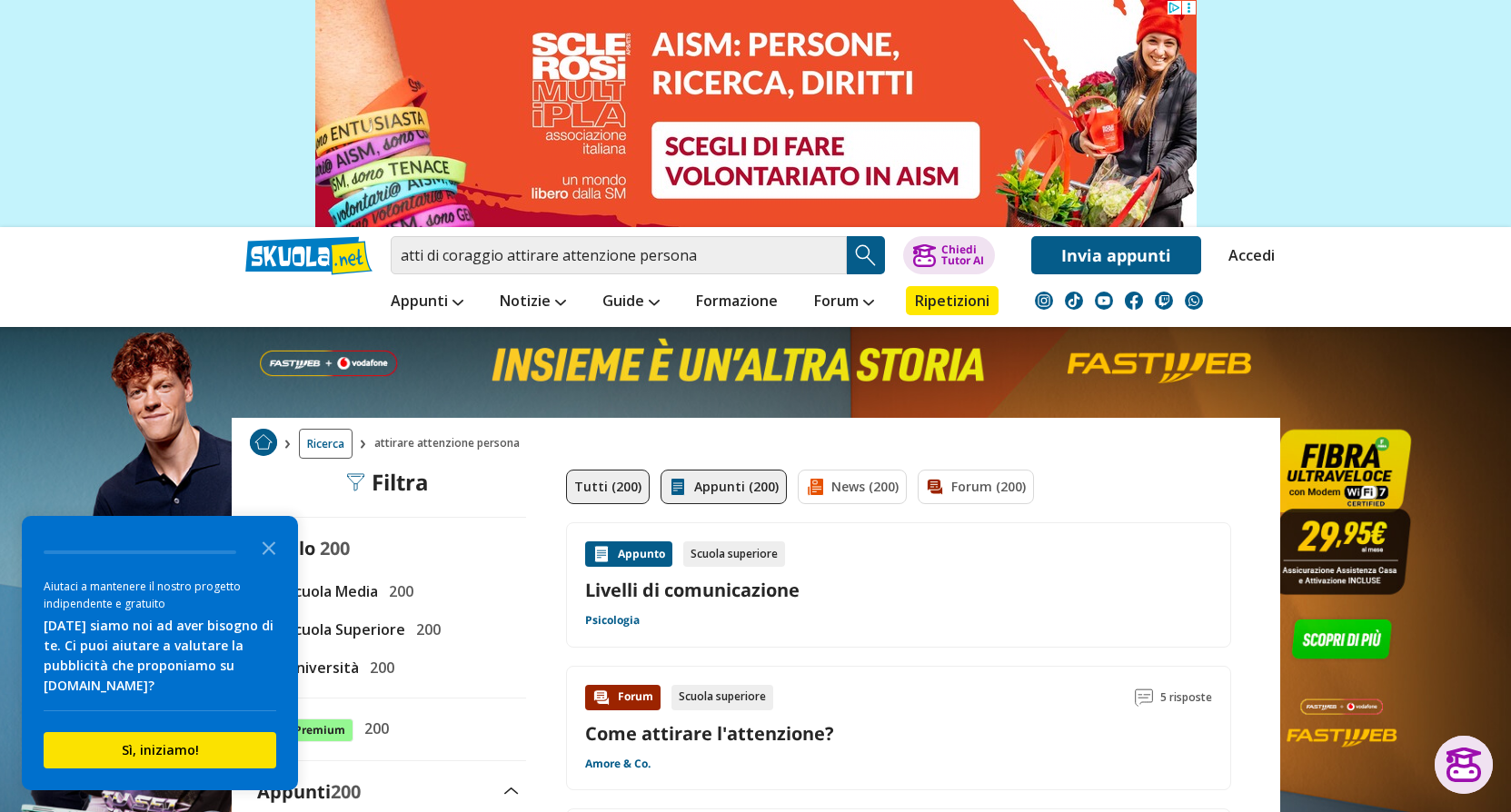
click at [692, 484] on link "Appunti (200)" at bounding box center [724, 487] width 127 height 35
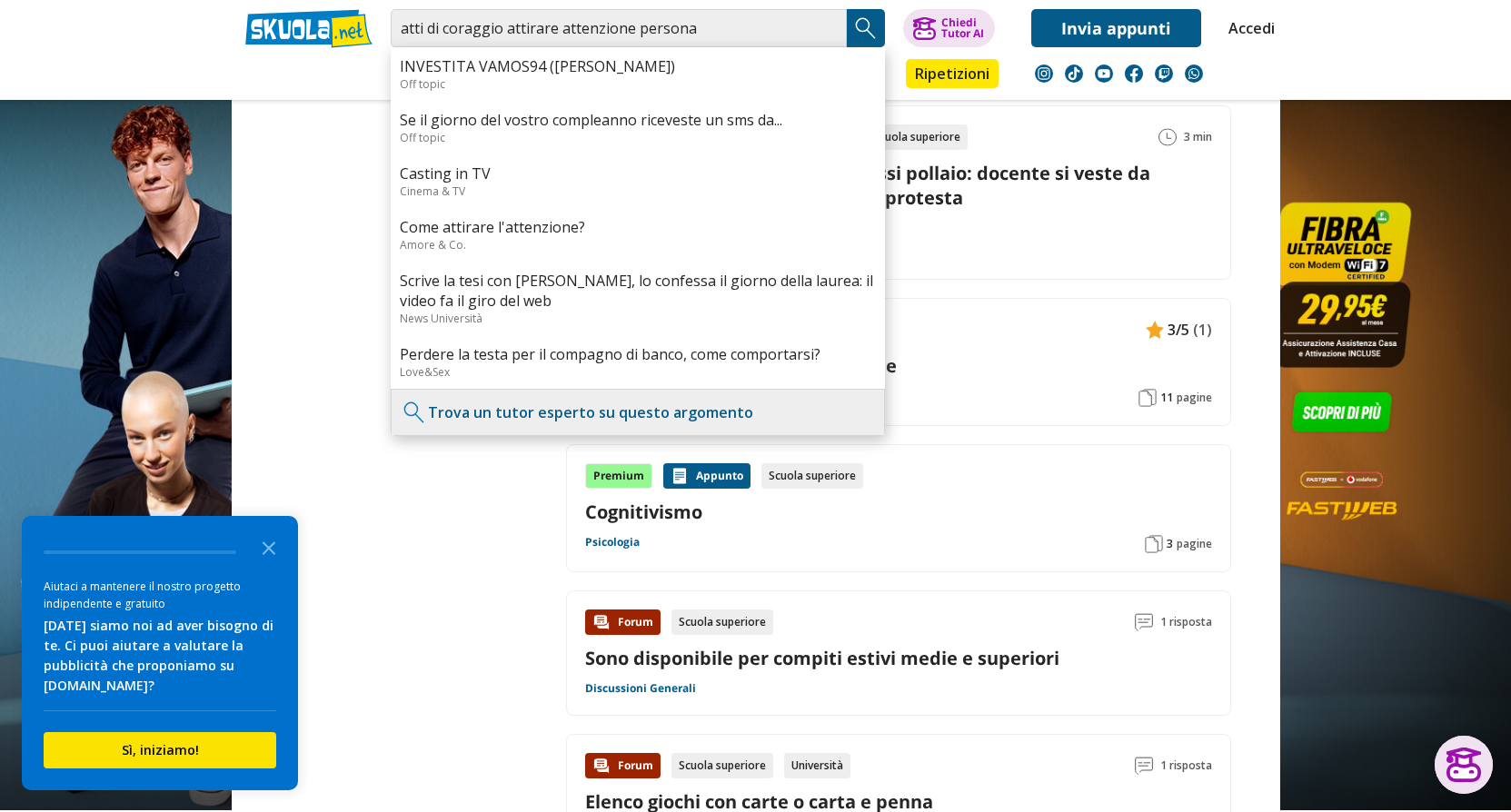
scroll to position [2362, 0]
